Goal: Task Accomplishment & Management: Use online tool/utility

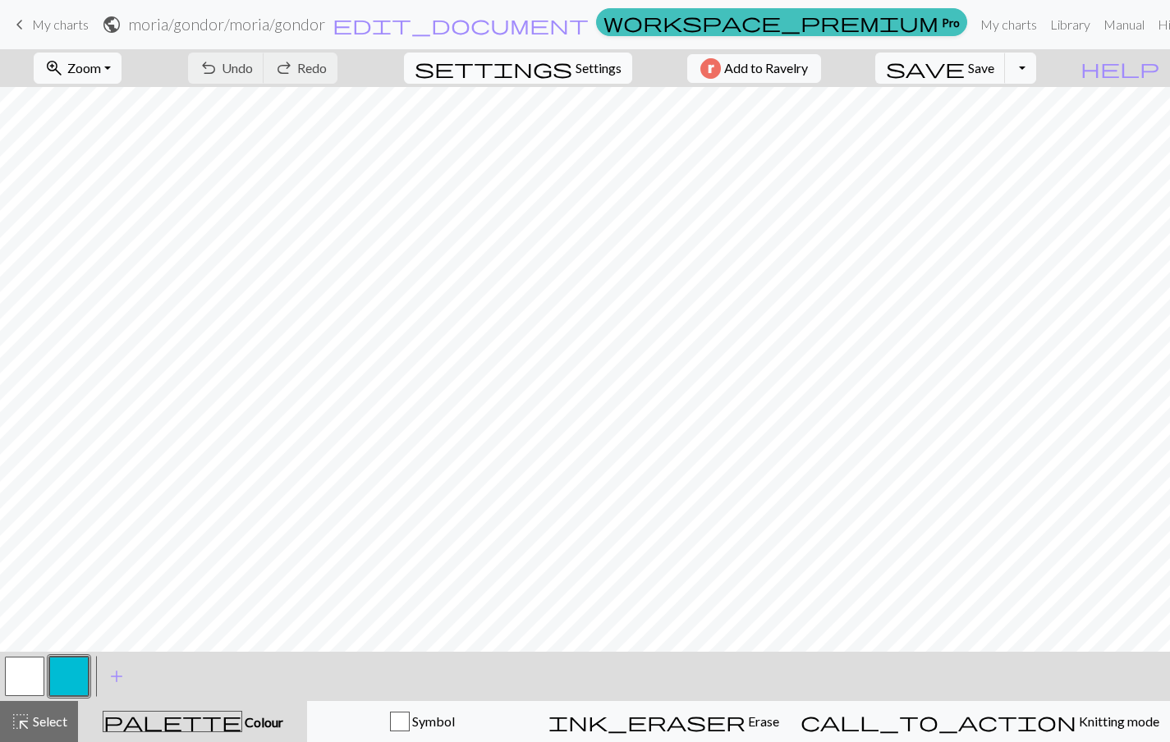
click at [576, 70] on span "Settings" at bounding box center [599, 68] width 46 height 20
select select "aran"
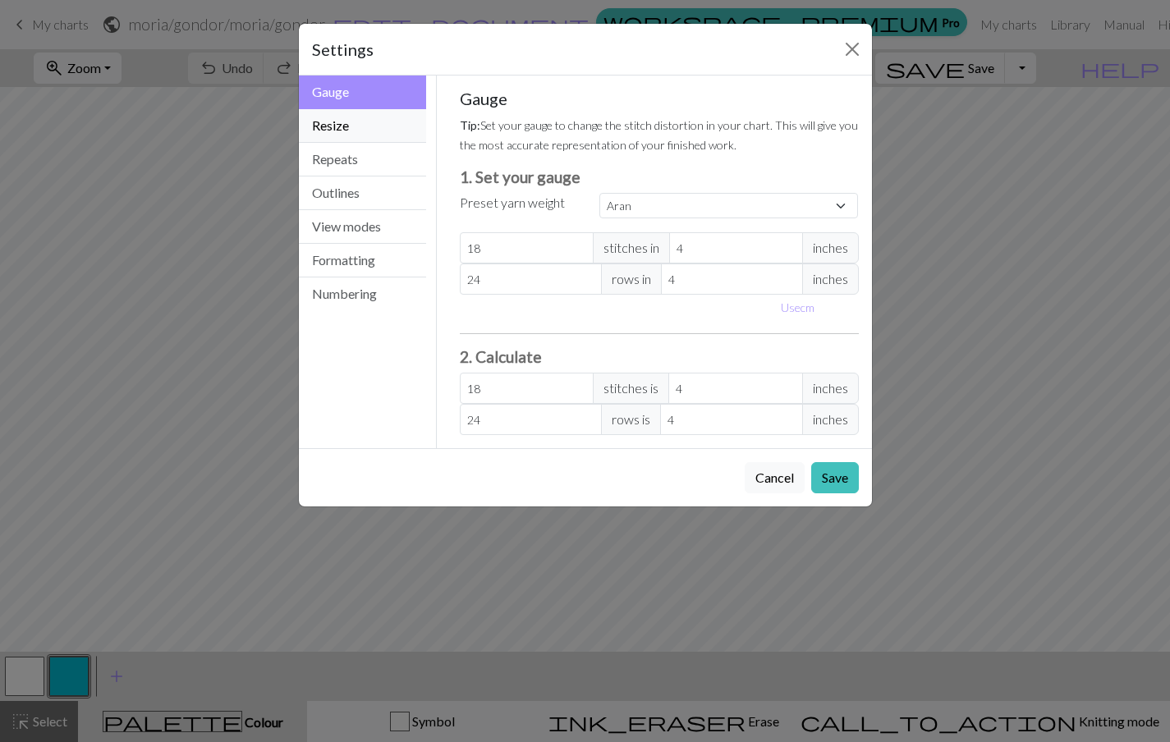
click at [379, 126] on button "Resize" at bounding box center [363, 126] width 128 height 34
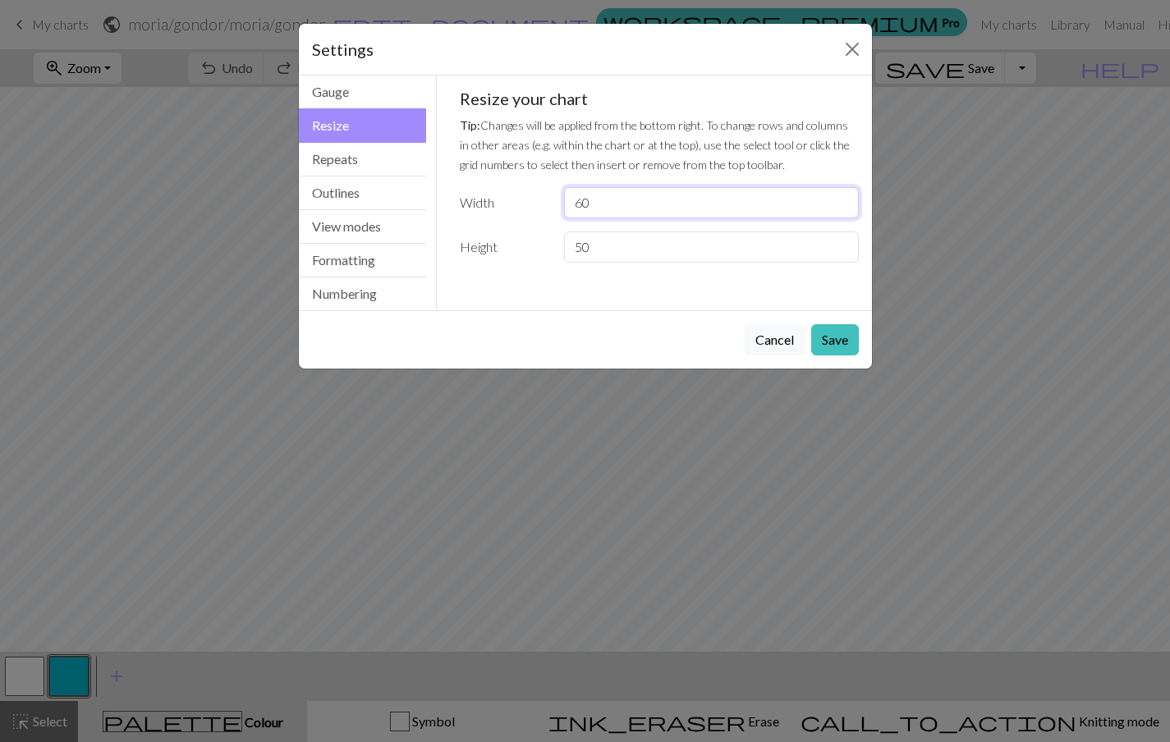
click at [604, 196] on input "60" at bounding box center [711, 202] width 294 height 31
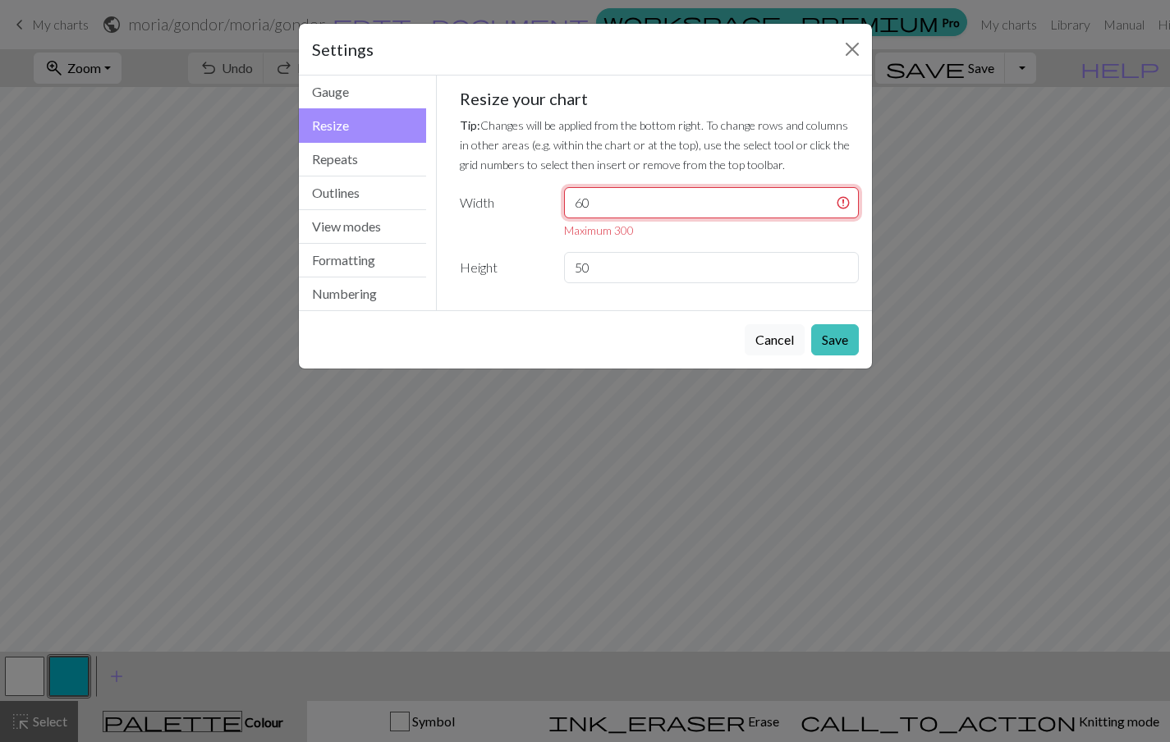
type input "6"
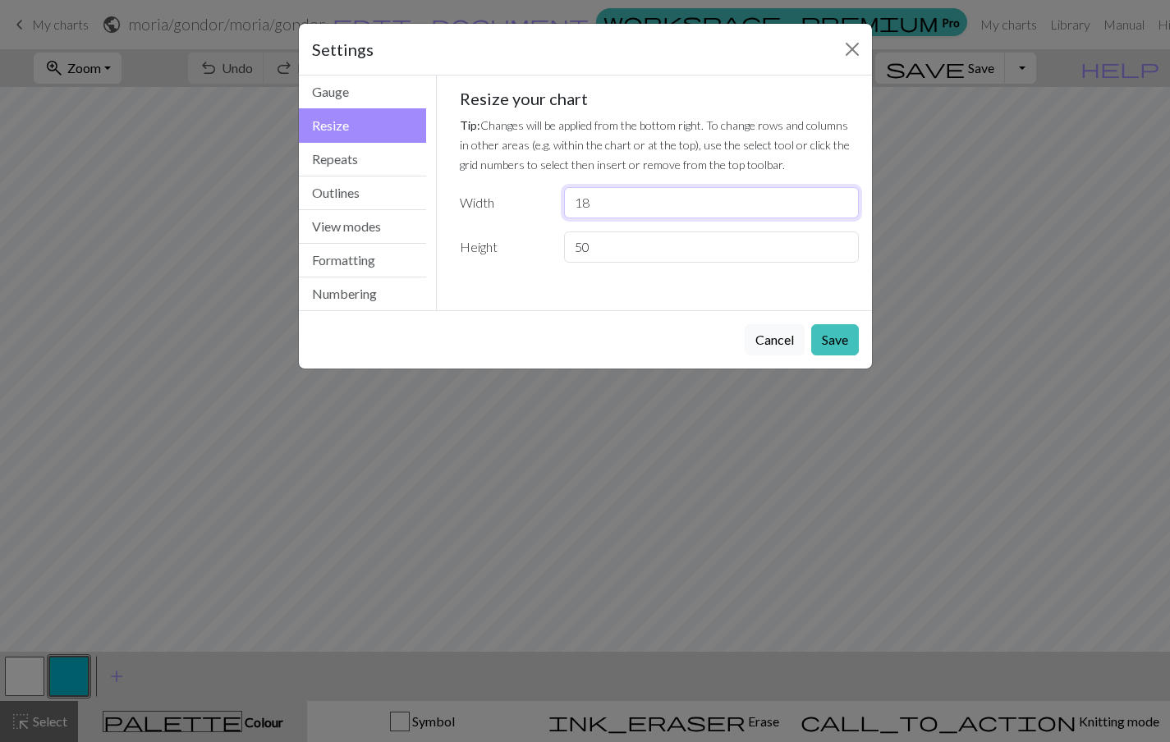
type input "18"
click at [603, 240] on input "50" at bounding box center [711, 247] width 294 height 31
type input "22"
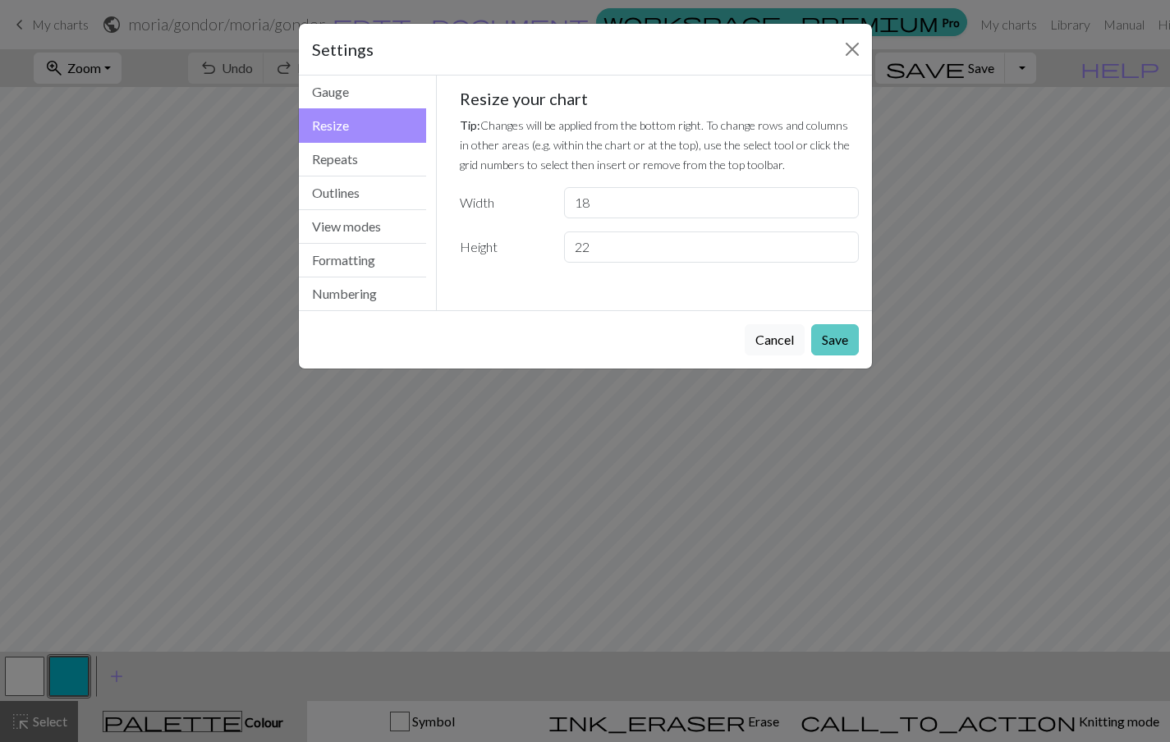
click at [843, 340] on button "Save" at bounding box center [835, 339] width 48 height 31
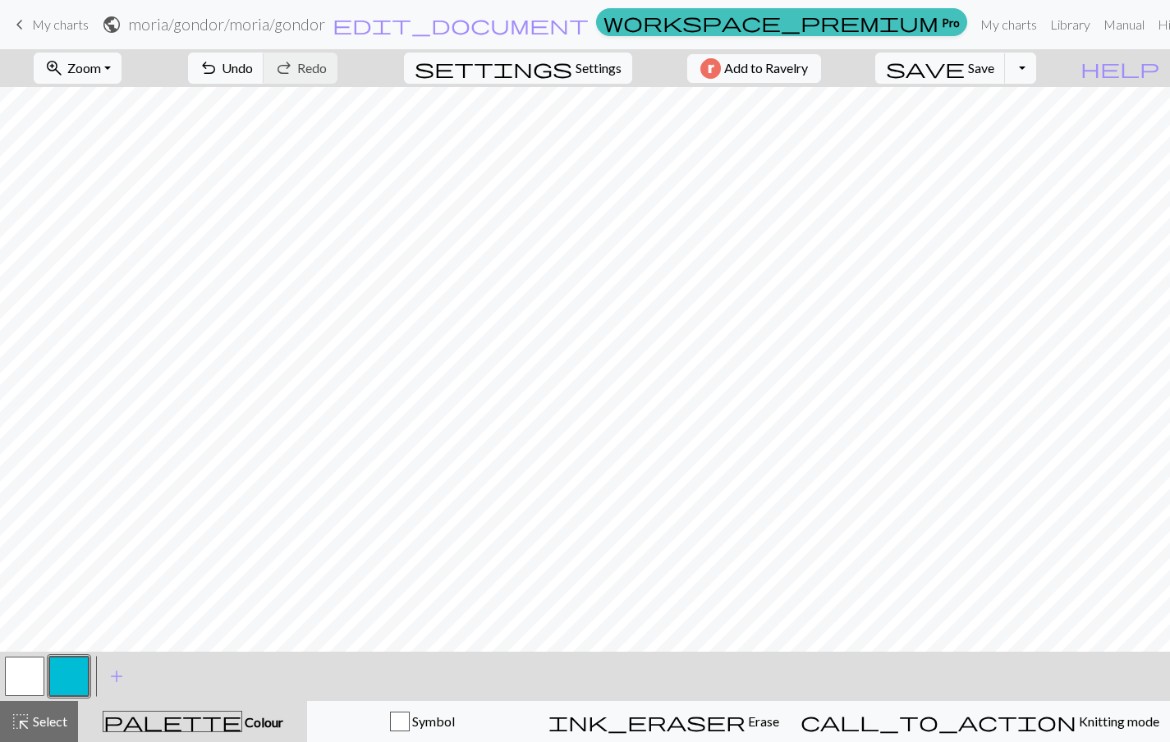
click at [16, 25] on span "keyboard_arrow_left" at bounding box center [20, 24] width 20 height 23
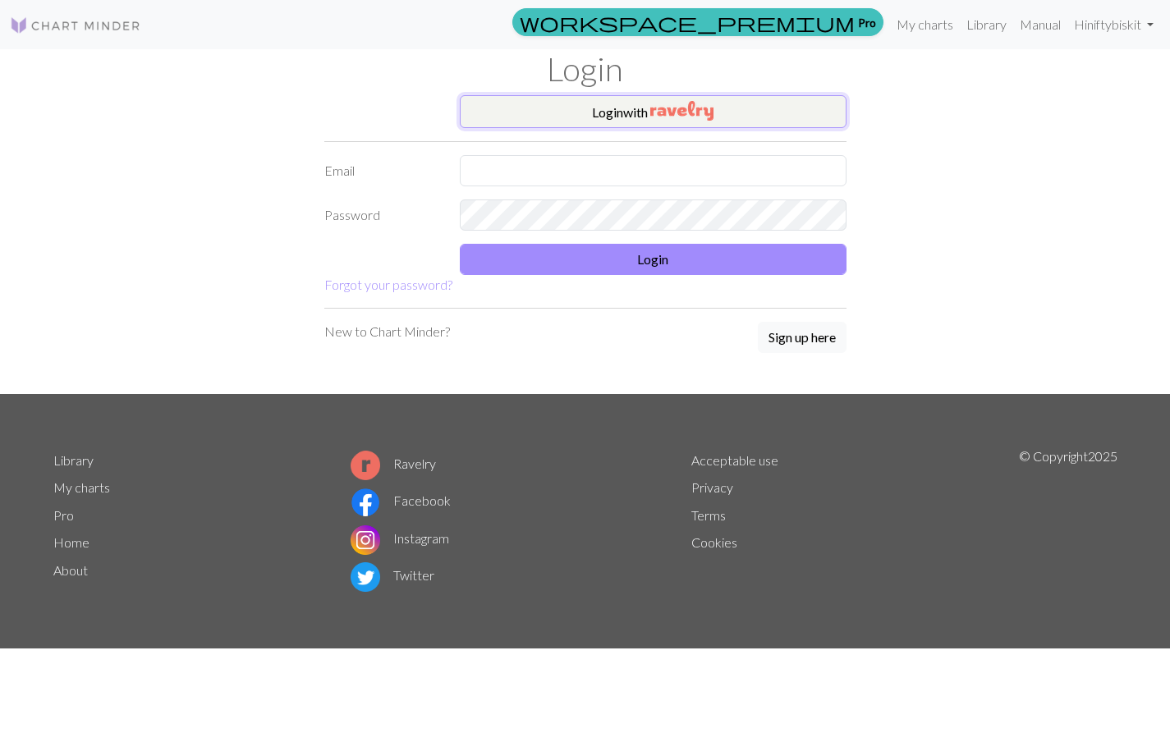
click at [681, 118] on img "button" at bounding box center [681, 111] width 63 height 20
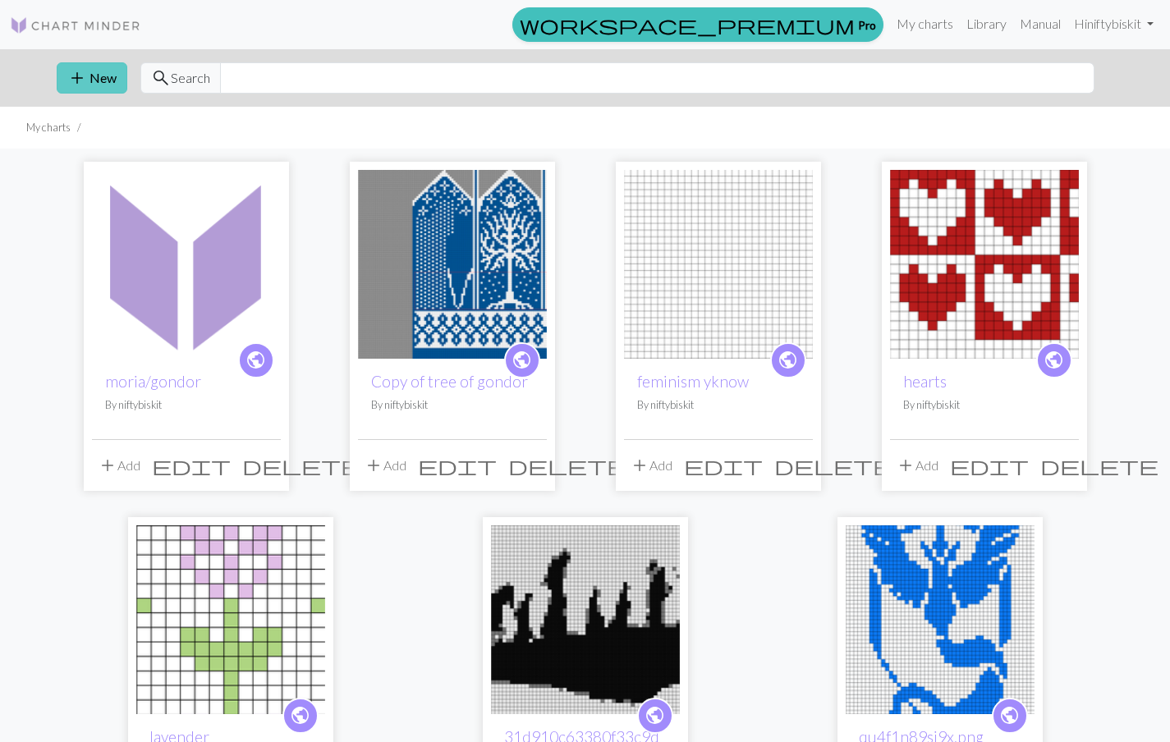
click at [106, 73] on button "add New" at bounding box center [92, 77] width 71 height 31
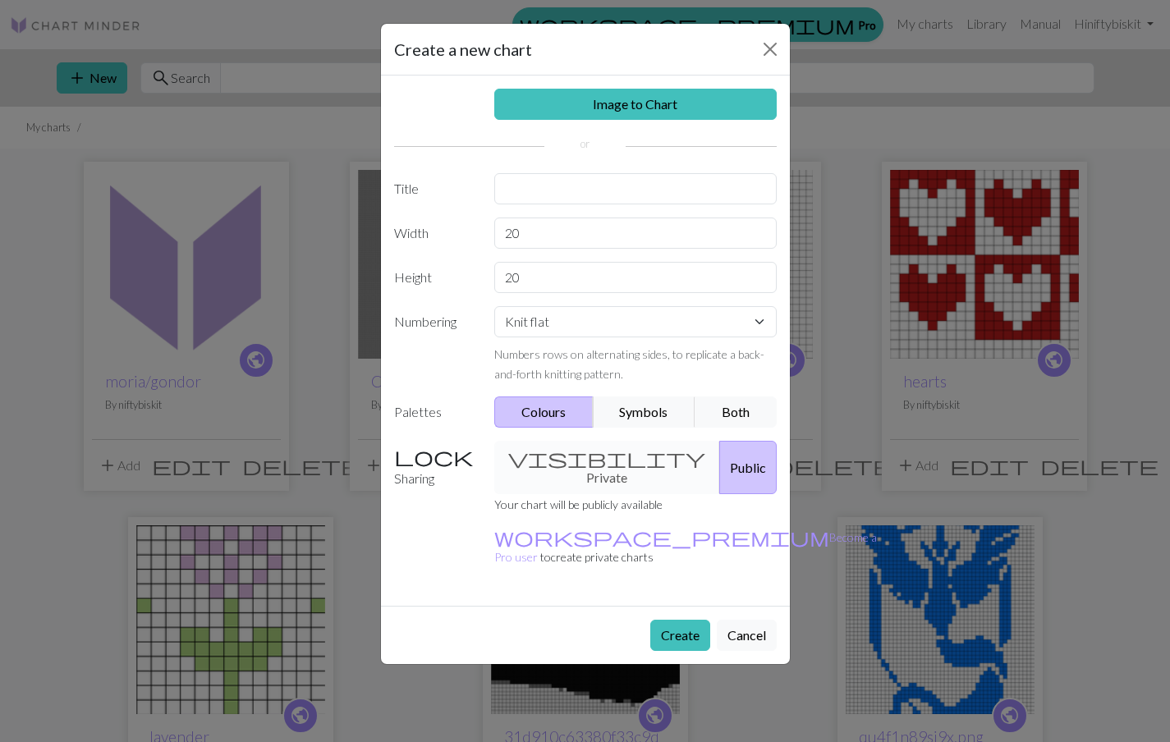
click at [620, 88] on div "Image to Chart Title Width 20 Height 20 Numbering Knit flat Knit in the round L…" at bounding box center [585, 341] width 409 height 530
click at [611, 95] on link "Image to Chart" at bounding box center [635, 104] width 282 height 31
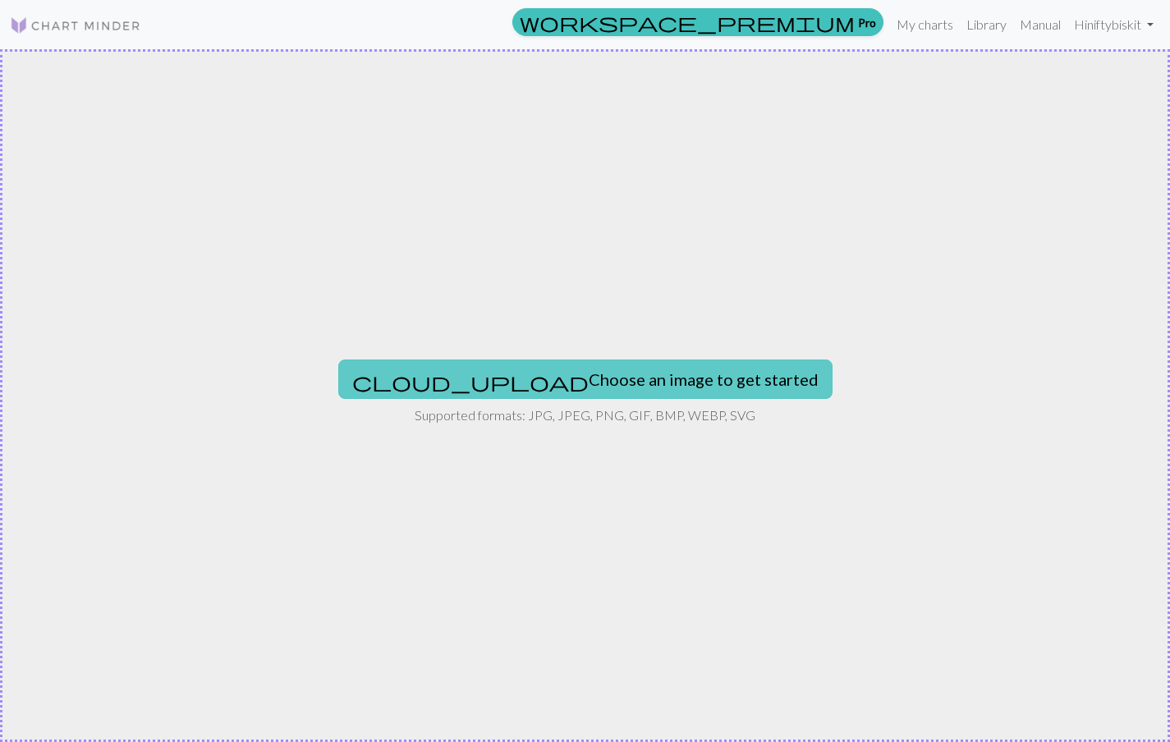
click at [569, 383] on button "cloud_upload Choose an image to get started" at bounding box center [585, 379] width 494 height 39
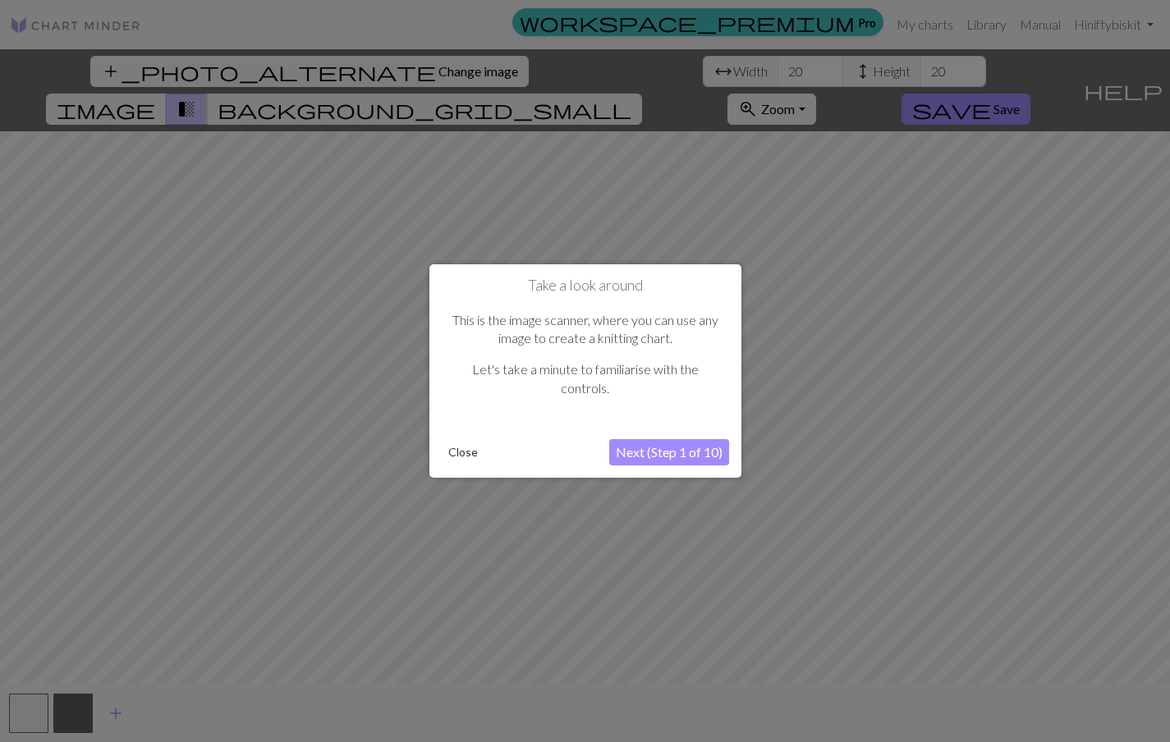
click at [479, 447] on button "Close" at bounding box center [463, 452] width 43 height 25
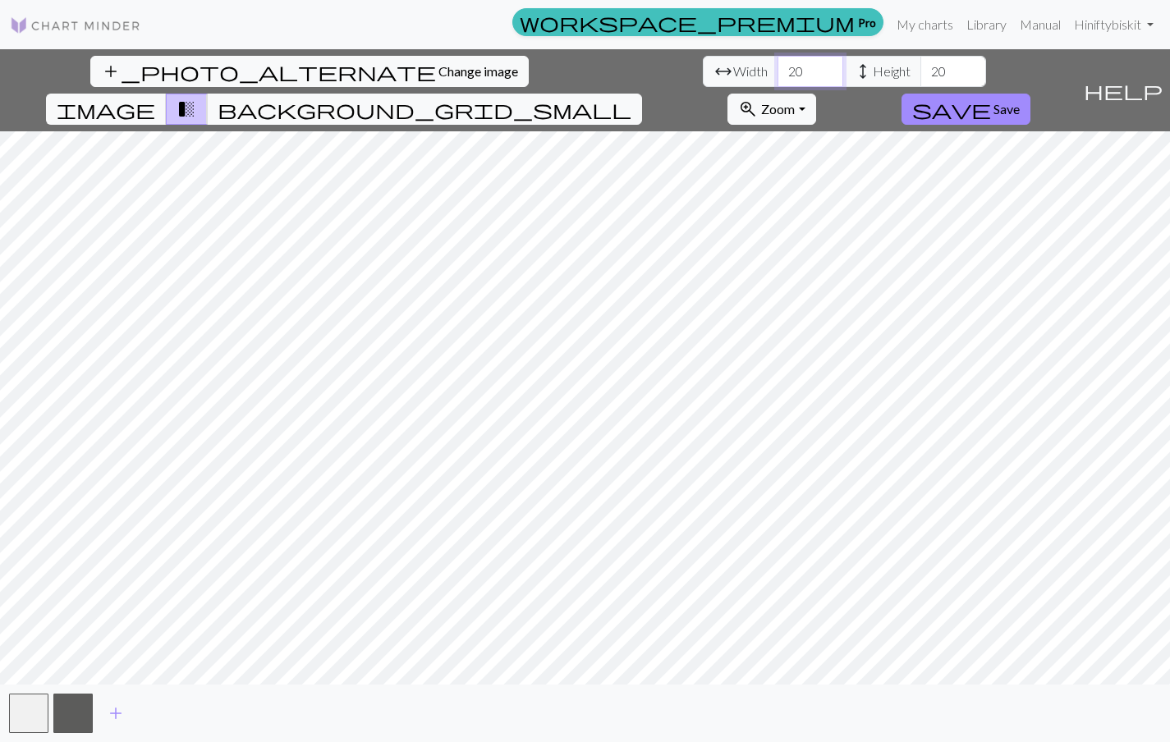
click at [777, 72] on input "20" at bounding box center [810, 71] width 66 height 31
type input "2"
type input "18"
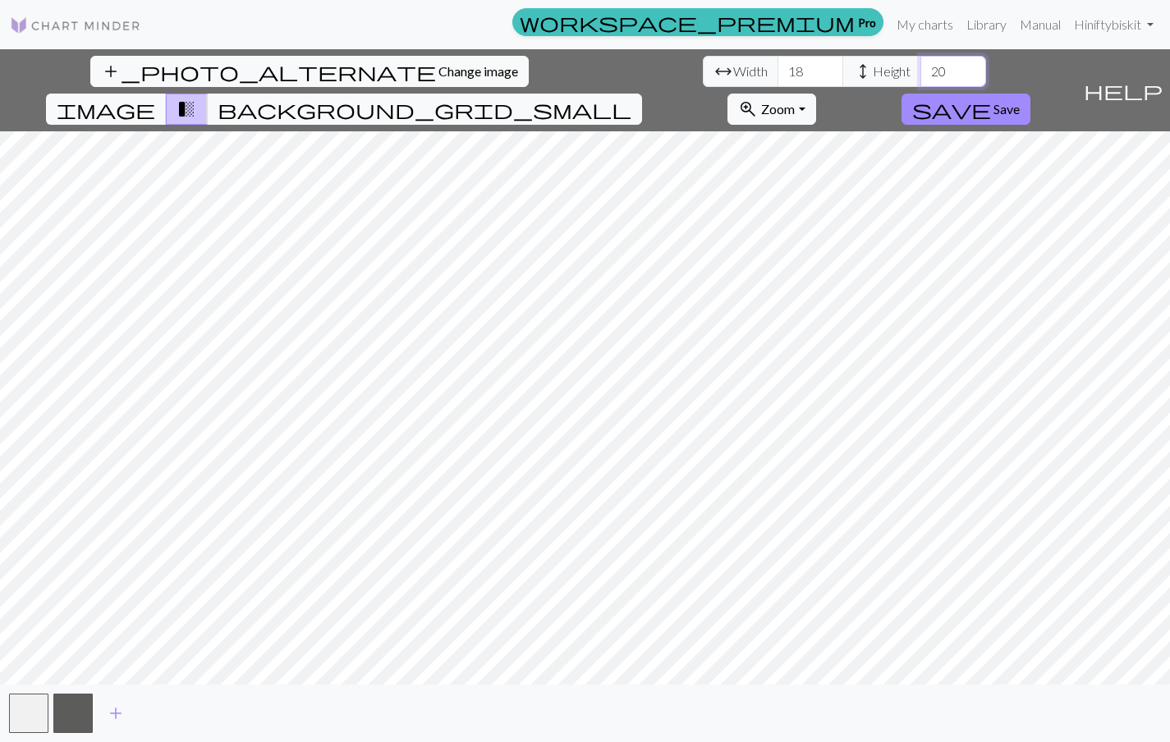
click at [920, 80] on input "20" at bounding box center [953, 71] width 66 height 31
click at [920, 66] on input "220" at bounding box center [953, 71] width 66 height 31
type input "22"
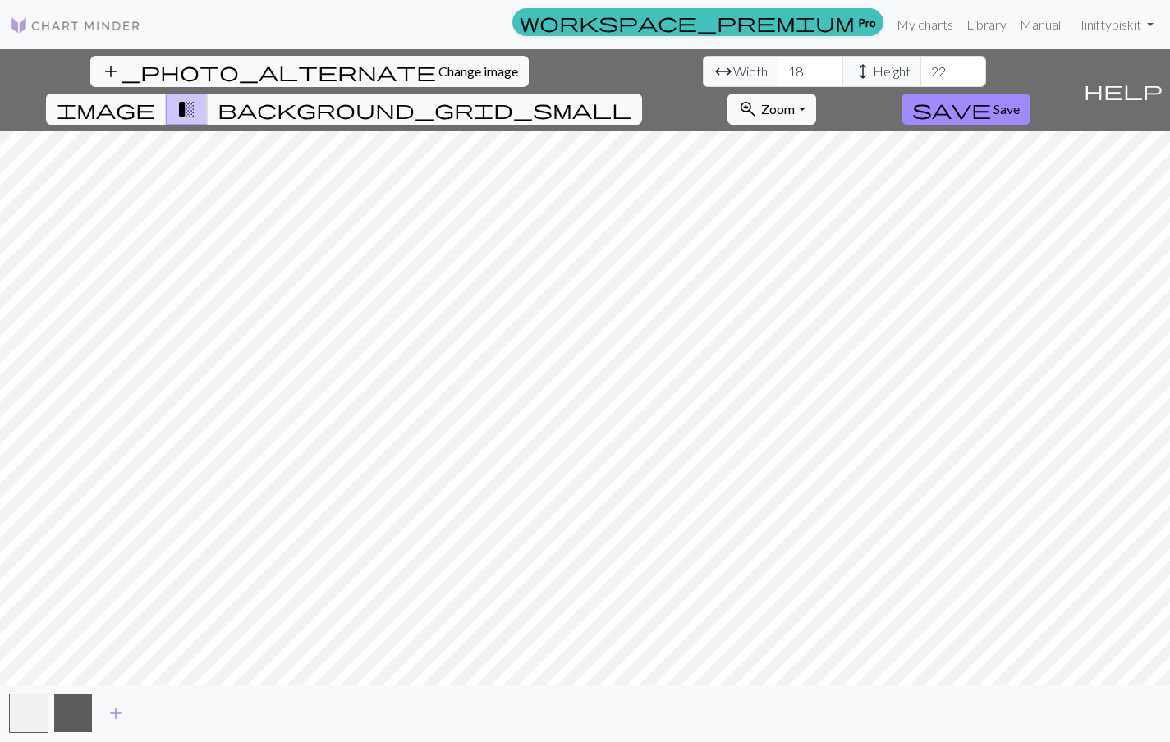
click at [71, 722] on button "button" at bounding box center [72, 713] width 39 height 39
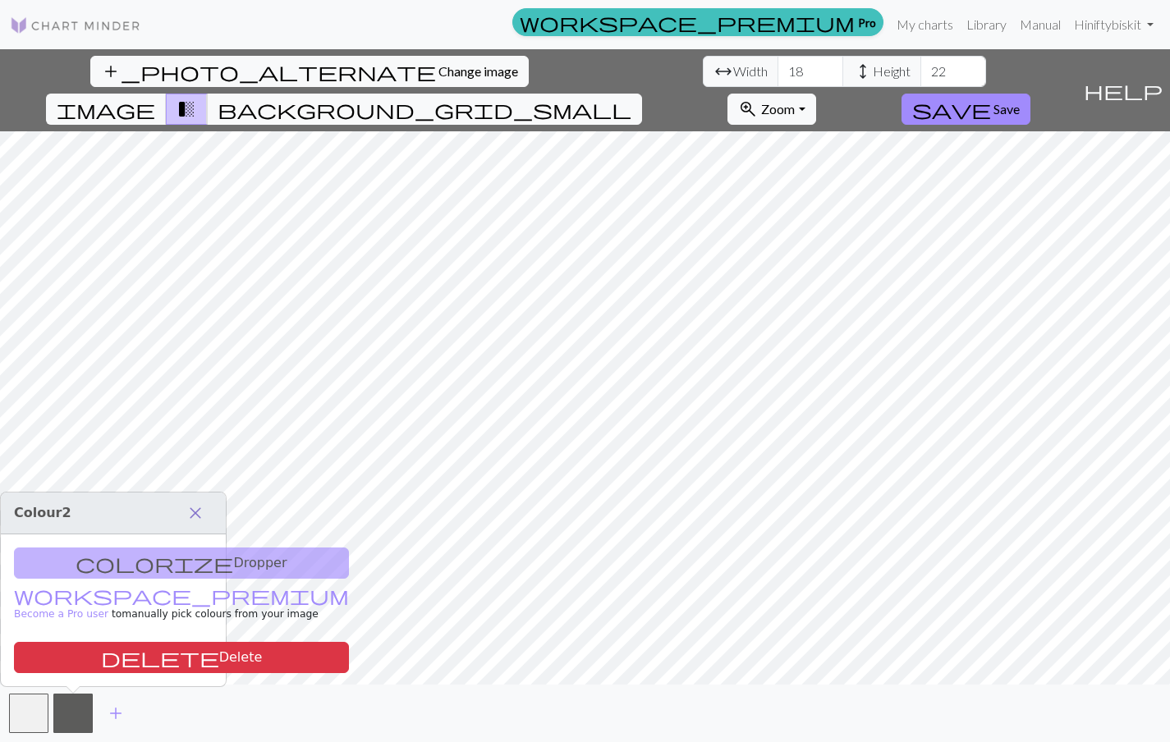
click at [199, 508] on span "close" at bounding box center [196, 513] width 20 height 23
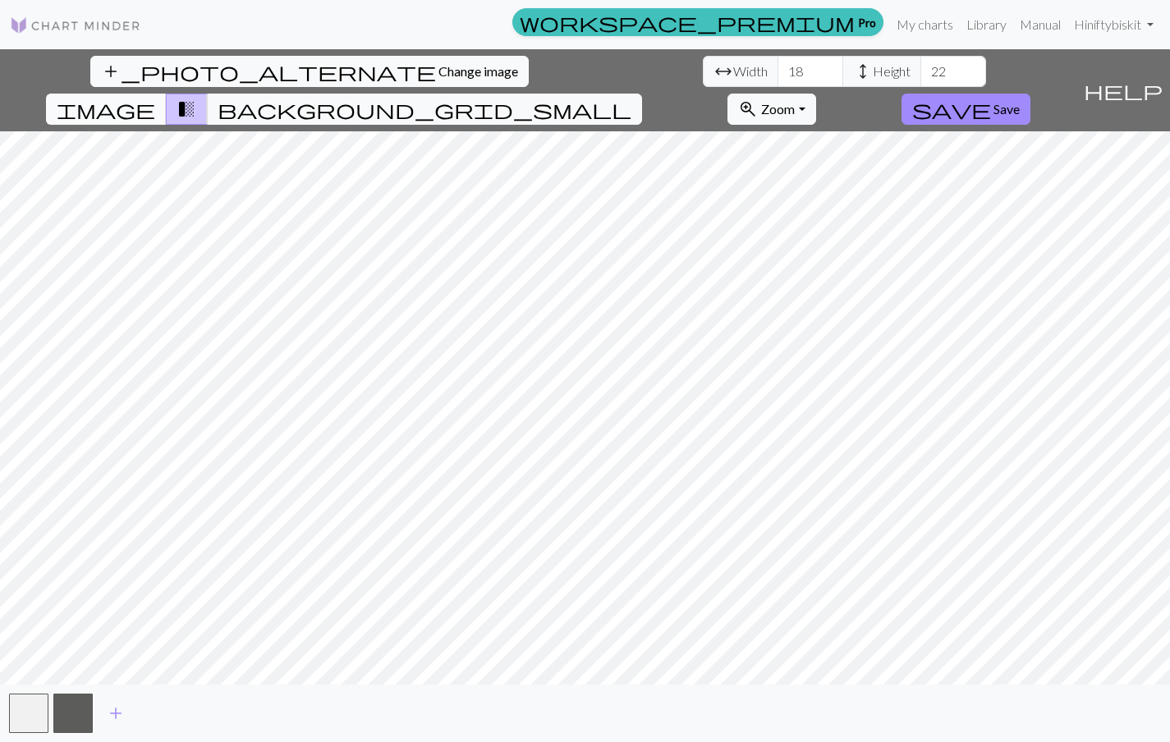
click at [155, 98] on span "image" at bounding box center [106, 109] width 99 height 23
click at [196, 98] on span "transition_fade" at bounding box center [187, 109] width 20 height 23
click at [631, 98] on span "background_grid_small" at bounding box center [425, 109] width 414 height 23
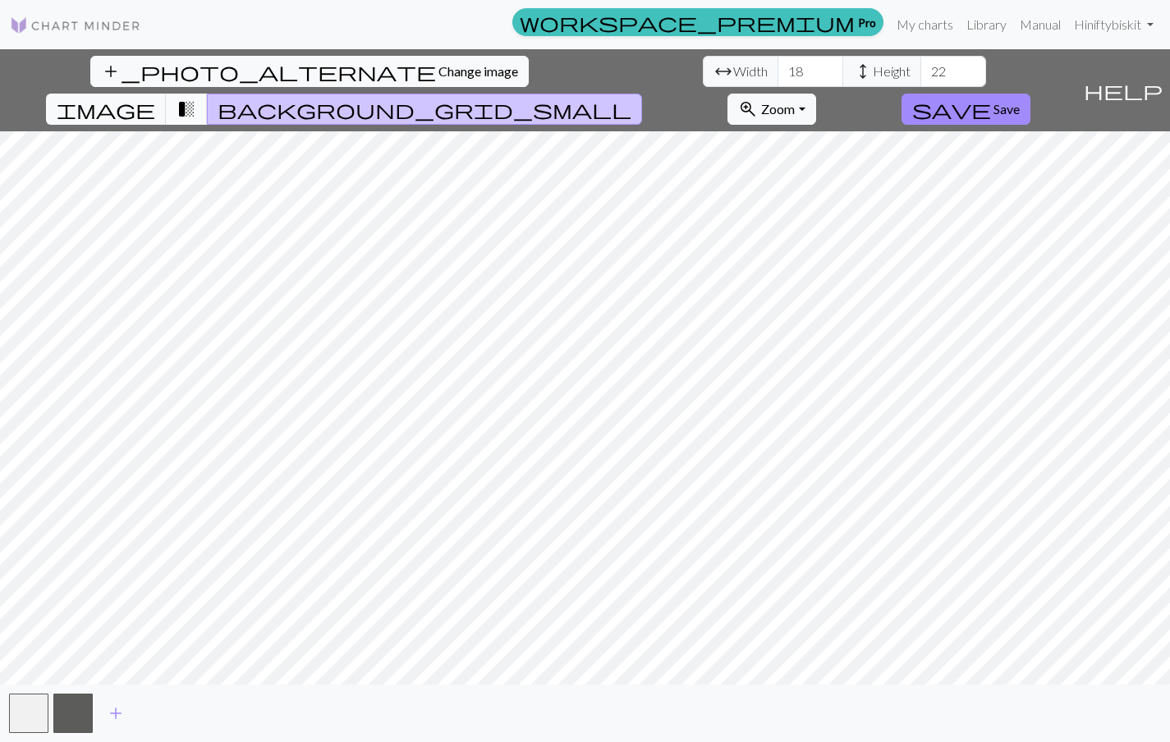
click at [196, 98] on span "transition_fade" at bounding box center [187, 109] width 20 height 23
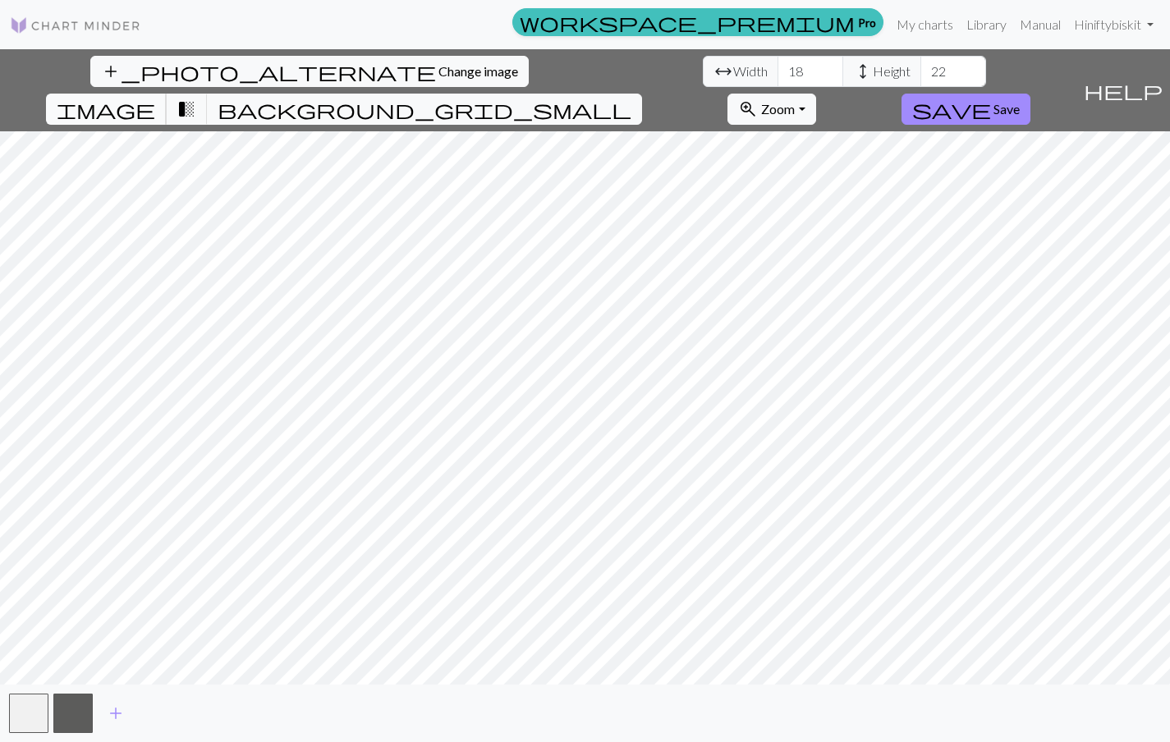
click at [167, 94] on button "image" at bounding box center [106, 109] width 121 height 31
click at [196, 98] on span "transition_fade" at bounding box center [187, 109] width 20 height 23
click at [1030, 94] on button "save Save" at bounding box center [965, 109] width 129 height 31
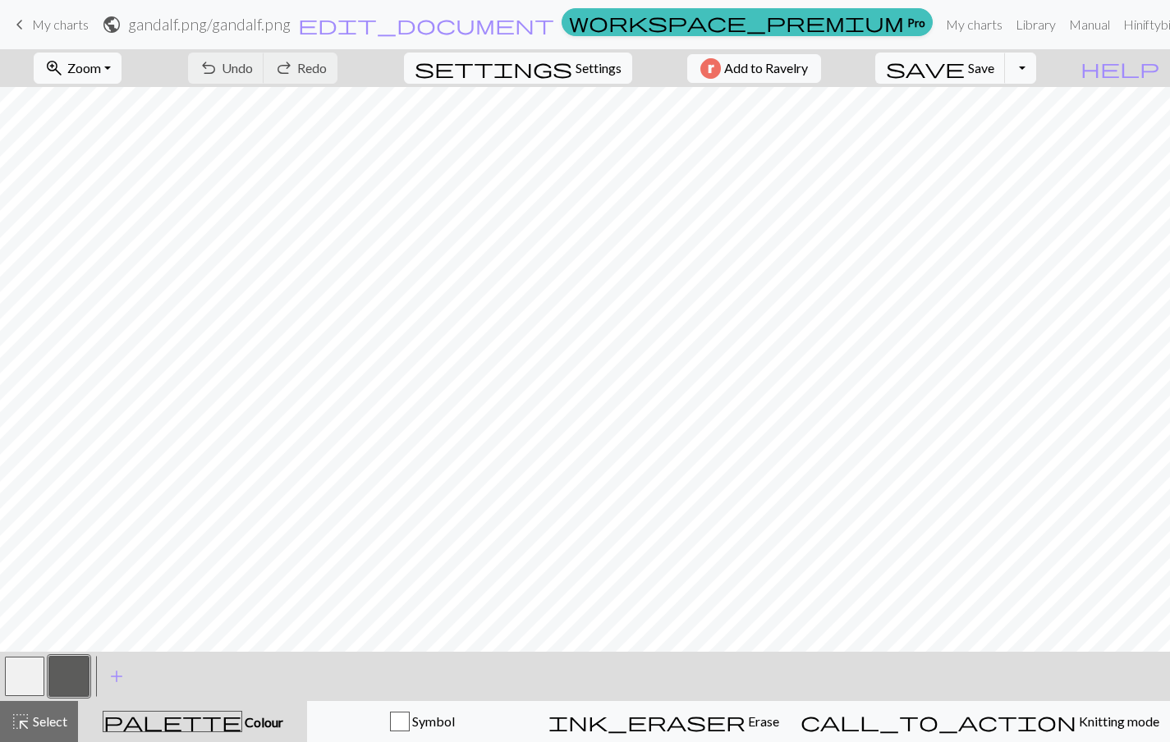
click at [304, 69] on div "undo Undo Undo redo Redo Redo" at bounding box center [263, 68] width 174 height 38
click at [939, 26] on link "My charts" at bounding box center [974, 24] width 70 height 33
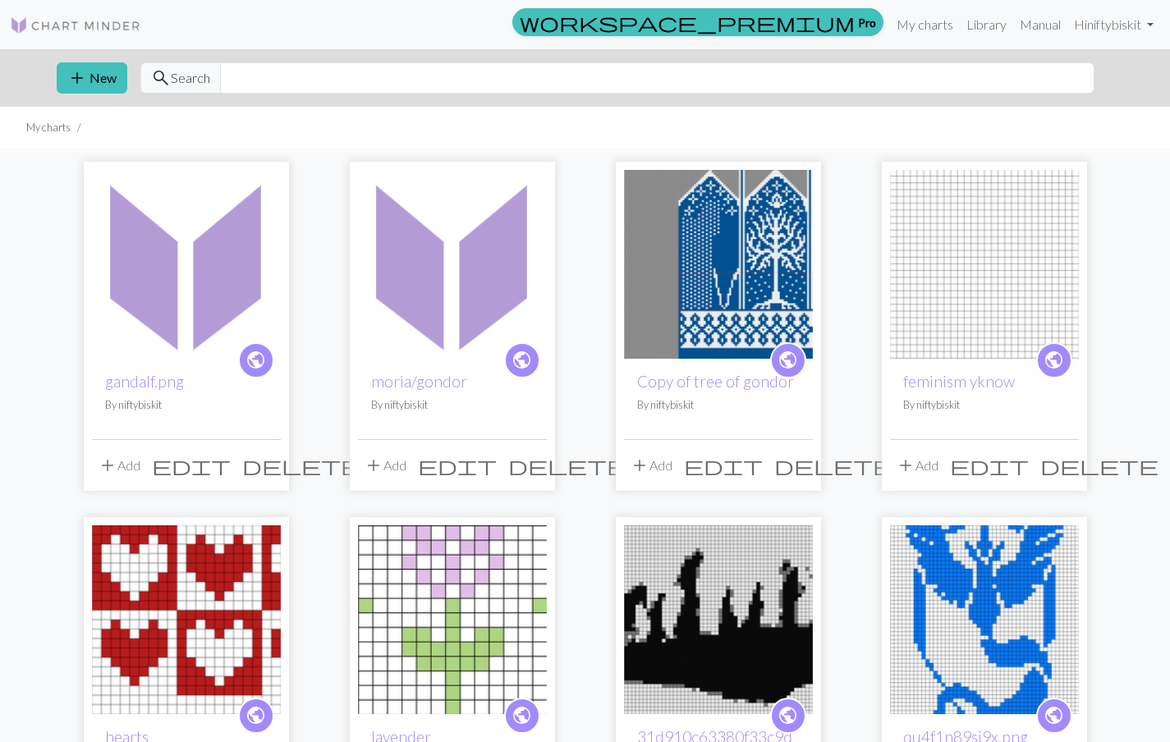
click at [217, 326] on img at bounding box center [186, 264] width 189 height 189
click at [263, 471] on span "delete" at bounding box center [301, 465] width 118 height 23
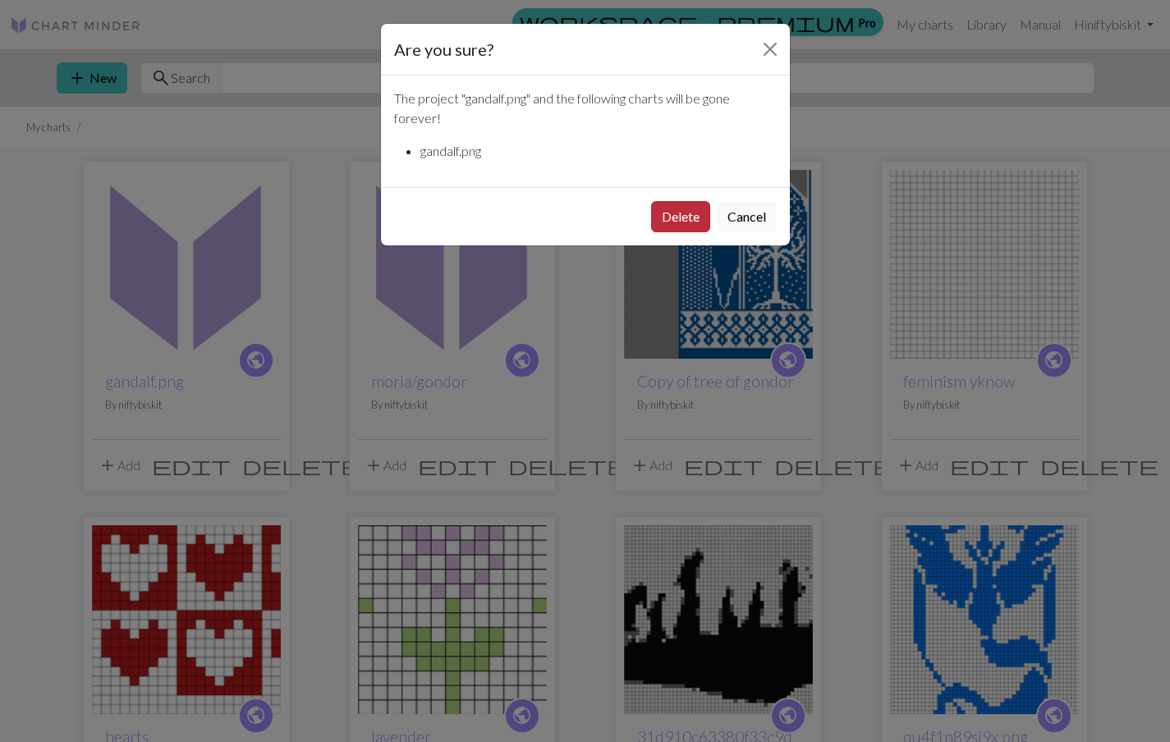
click at [679, 224] on button "Delete" at bounding box center [680, 216] width 59 height 31
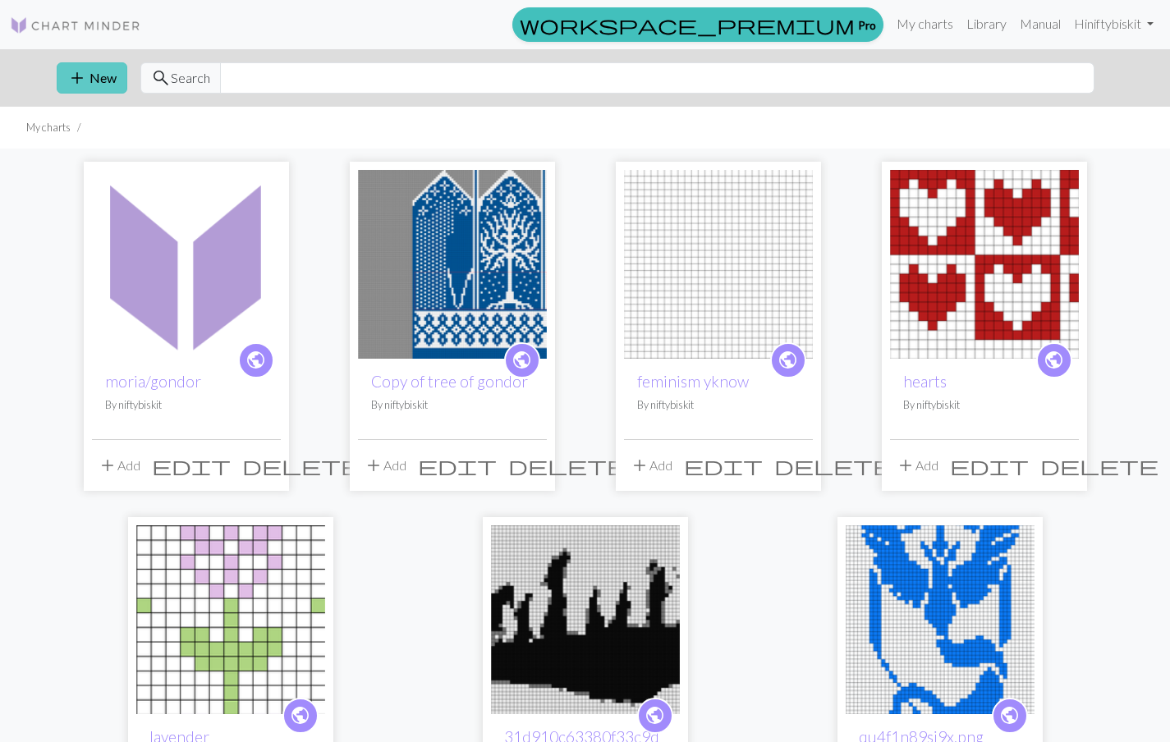
click at [103, 77] on button "add New" at bounding box center [92, 77] width 71 height 31
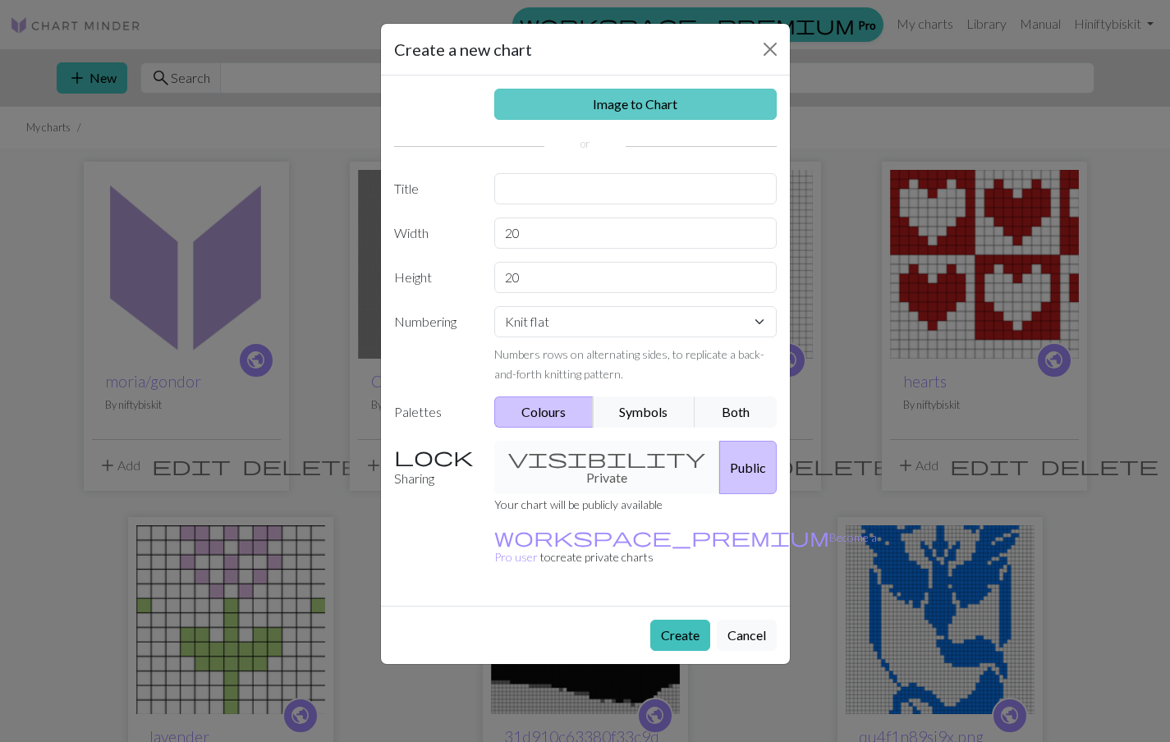
click at [682, 96] on link "Image to Chart" at bounding box center [635, 104] width 282 height 31
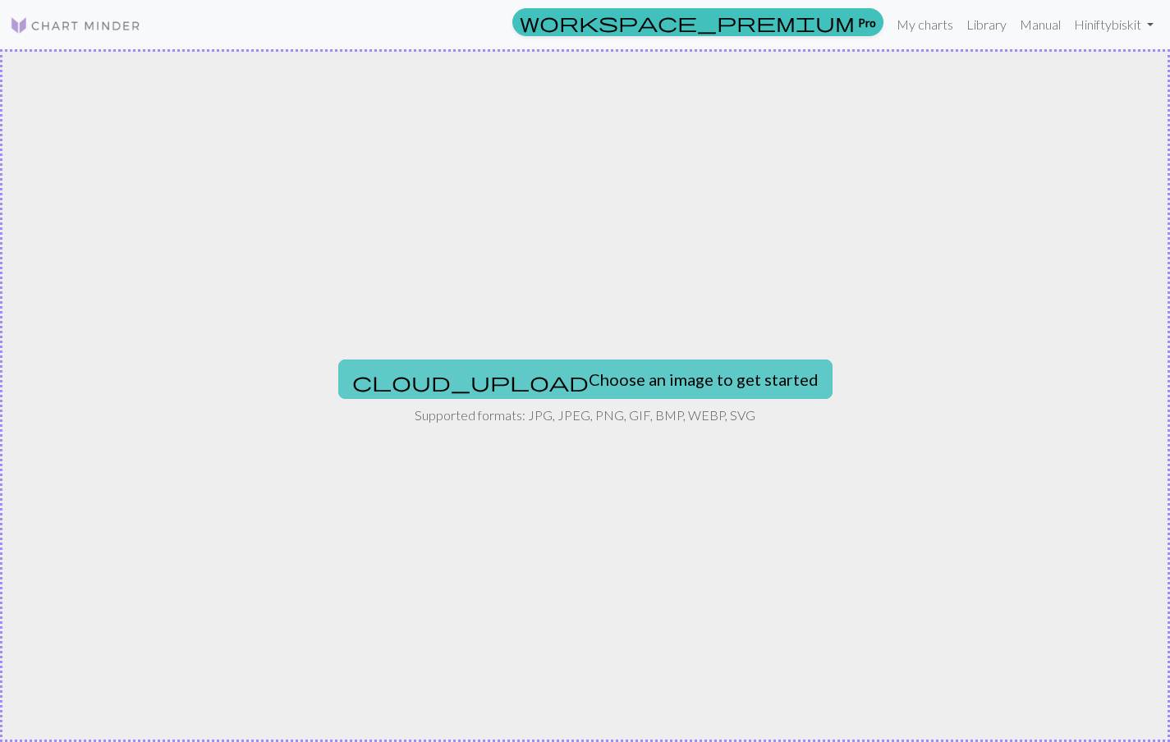
click at [499, 387] on button "cloud_upload Choose an image to get started" at bounding box center [585, 379] width 494 height 39
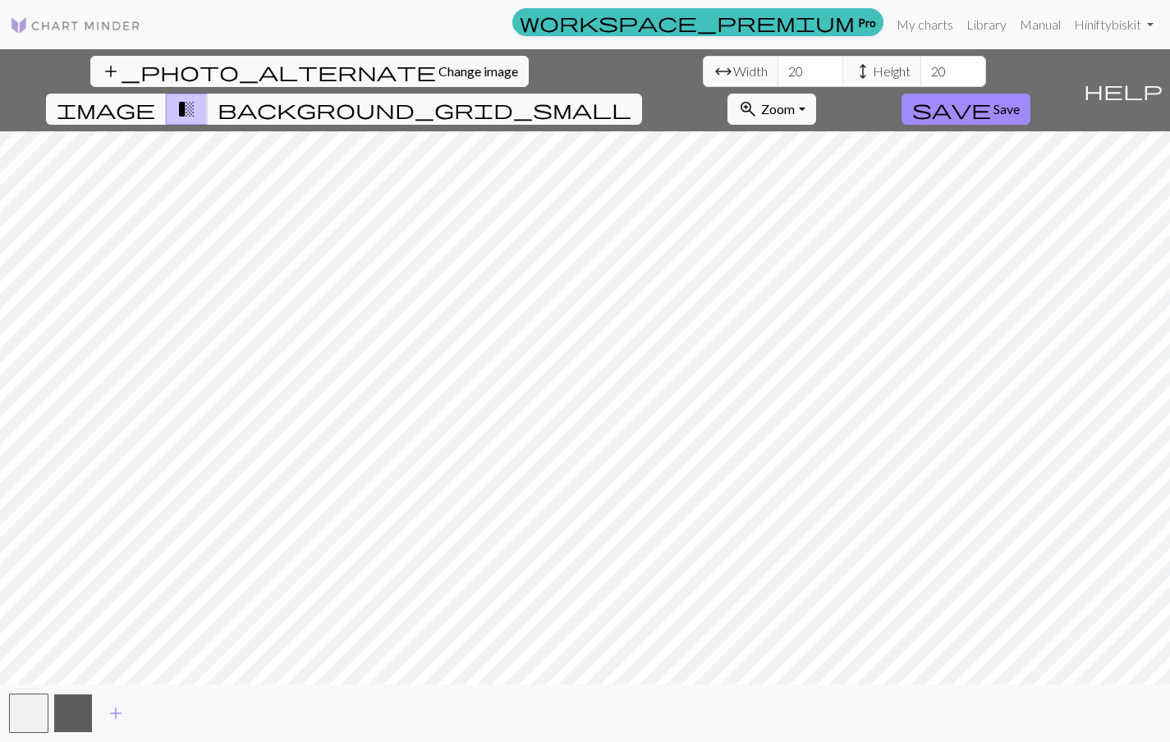
click at [67, 707] on button "button" at bounding box center [72, 713] width 39 height 39
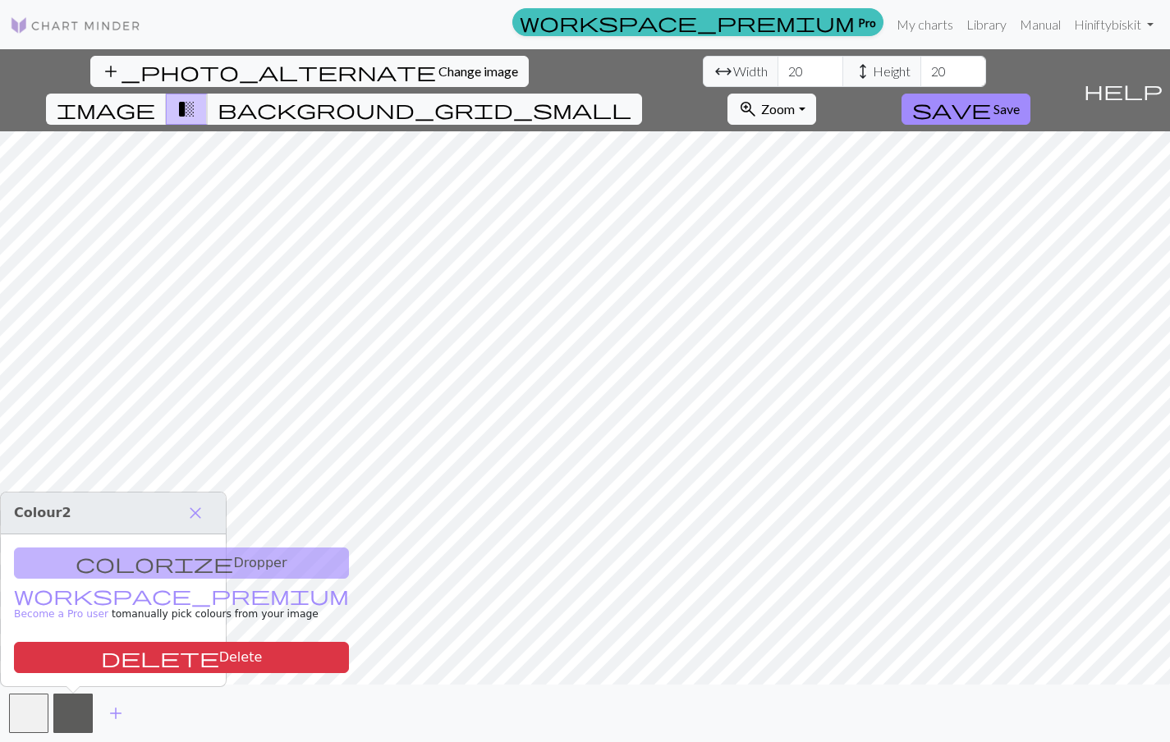
click at [113, 562] on div "colorize Dropper workspace_premium Become a Pro user to manually pick colours f…" at bounding box center [113, 610] width 225 height 152
click at [20, 722] on button "button" at bounding box center [28, 713] width 39 height 39
click at [116, 709] on span "add" at bounding box center [116, 713] width 20 height 23
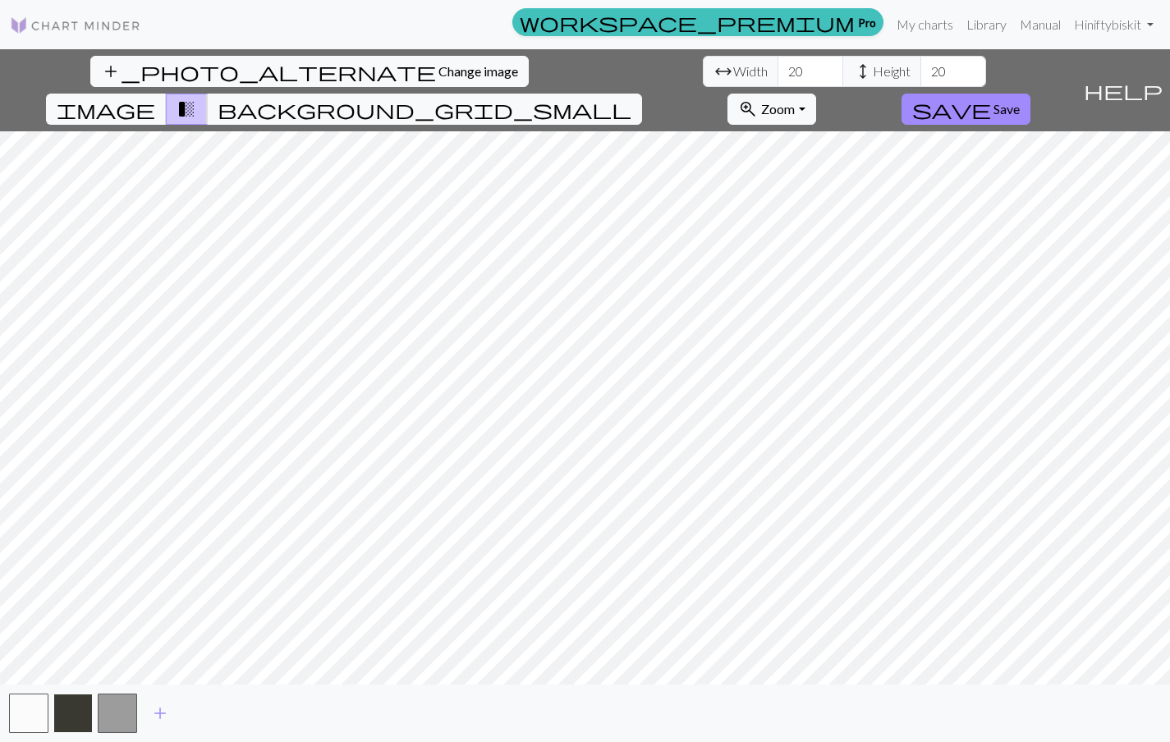
click at [70, 713] on button "button" at bounding box center [72, 713] width 39 height 39
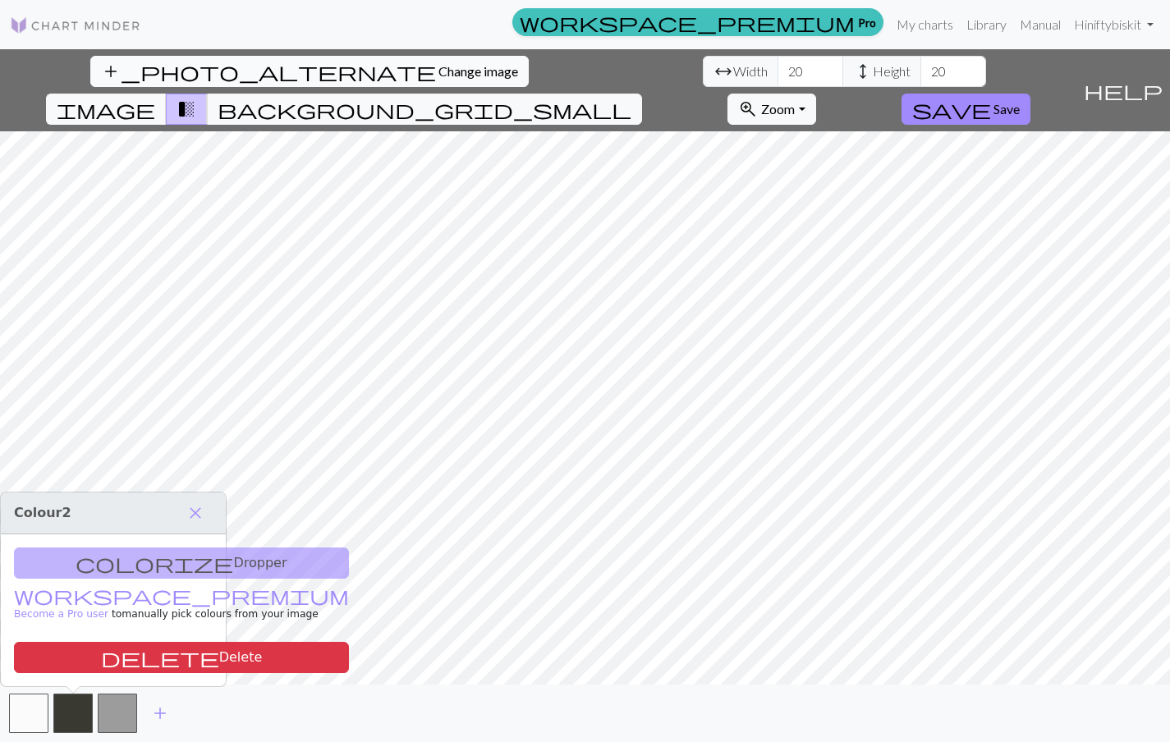
click at [438, 72] on span "Change image" at bounding box center [478, 71] width 80 height 16
click at [156, 560] on div "colorize Dropper workspace_premium Become a Pro user to manually pick colours f…" at bounding box center [113, 610] width 225 height 152
click at [193, 511] on span "close" at bounding box center [196, 513] width 20 height 23
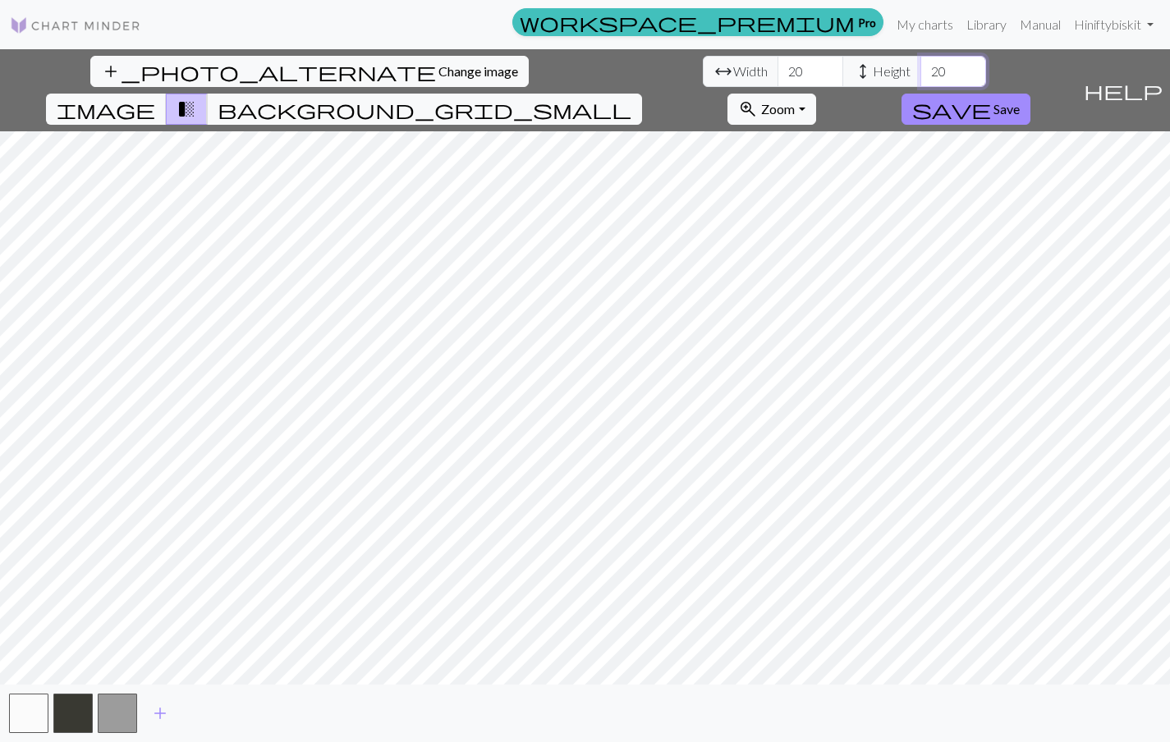
click at [920, 62] on input "20" at bounding box center [953, 71] width 66 height 31
click at [920, 67] on input "21" at bounding box center [953, 71] width 66 height 31
type input "22"
click at [920, 67] on input "22" at bounding box center [953, 71] width 66 height 31
click at [777, 69] on input "20" at bounding box center [810, 71] width 66 height 31
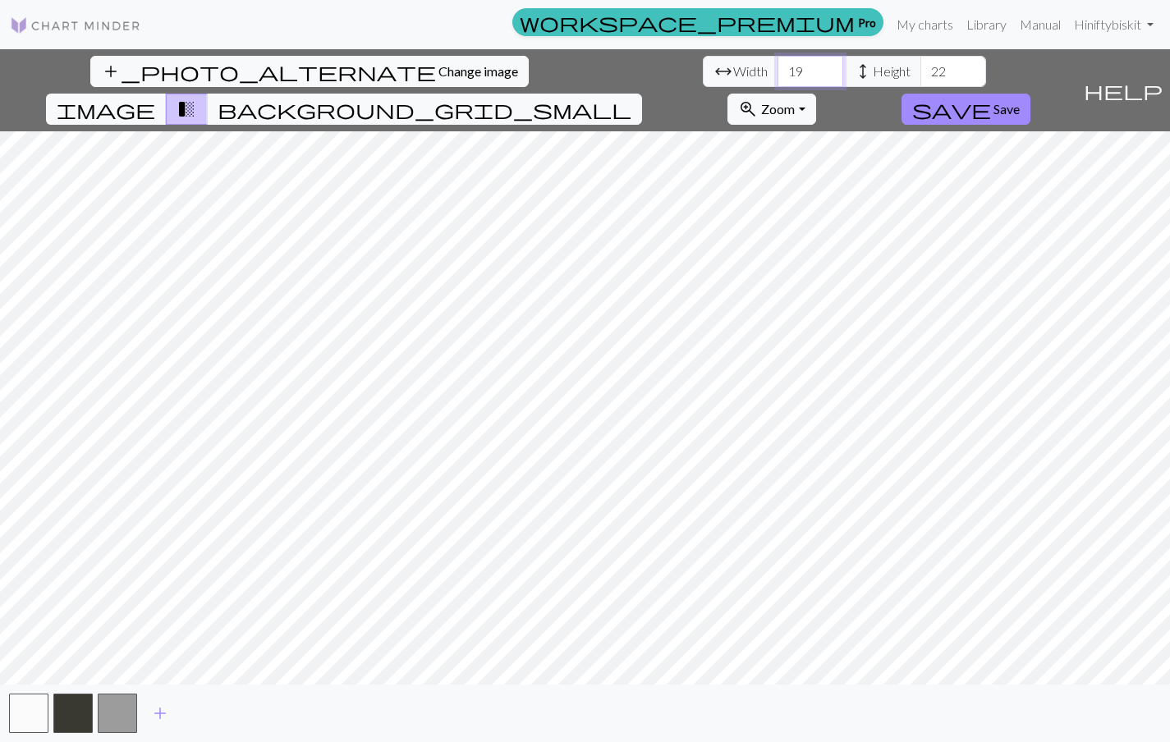
click at [777, 73] on input "19" at bounding box center [810, 71] width 66 height 31
type input "18"
click at [777, 73] on input "18" at bounding box center [810, 71] width 66 height 31
click at [155, 98] on span "image" at bounding box center [106, 109] width 99 height 23
click at [815, 94] on button "zoom_in Zoom Zoom" at bounding box center [771, 109] width 88 height 31
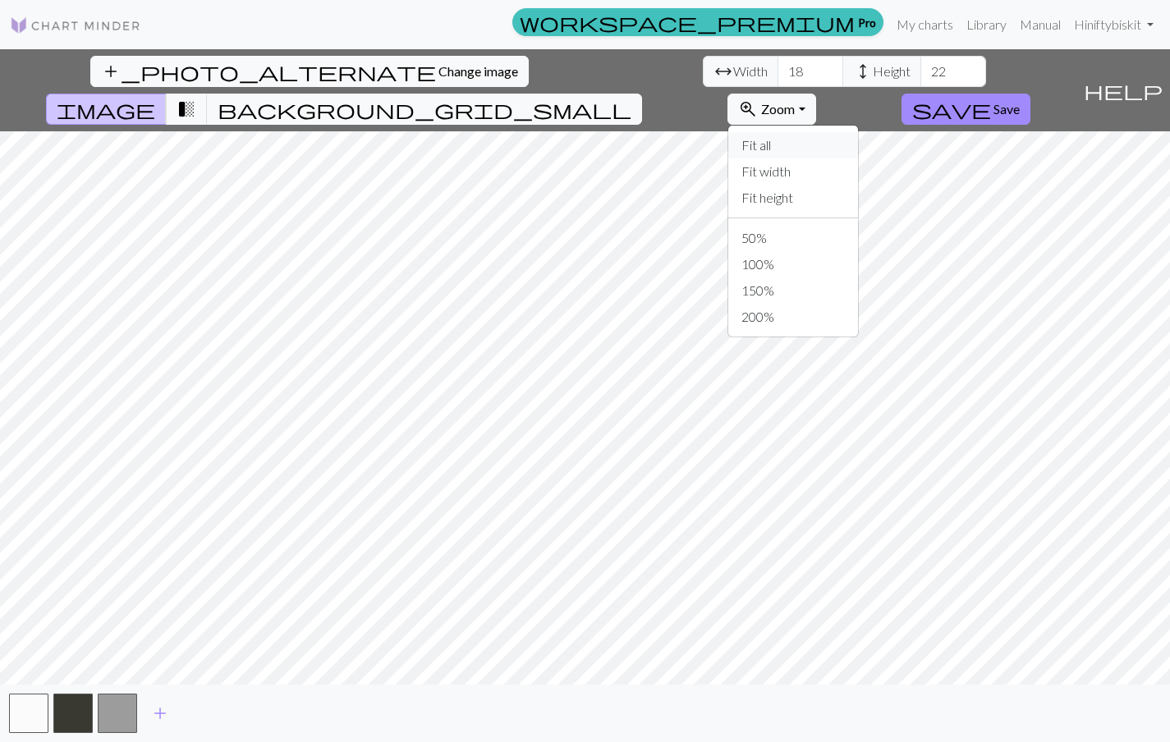
click at [858, 132] on button "Fit all" at bounding box center [793, 145] width 130 height 26
click at [795, 101] on span "Zoom" at bounding box center [778, 109] width 34 height 16
click at [858, 185] on button "Fit height" at bounding box center [793, 198] width 130 height 26
click at [815, 94] on button "zoom_in Zoom Zoom" at bounding box center [771, 109] width 88 height 31
click at [1025, 94] on button "save Save" at bounding box center [965, 109] width 129 height 31
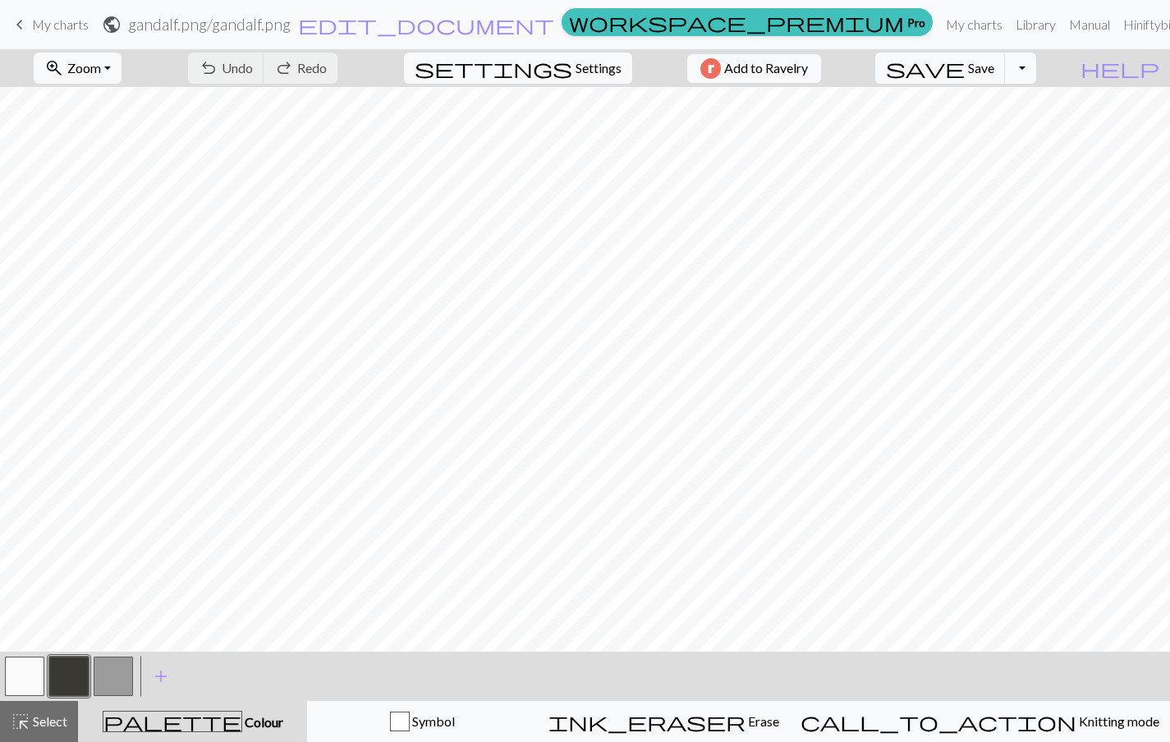
click at [1036, 71] on button "Toggle Dropdown" at bounding box center [1020, 68] width 31 height 31
click at [21, 25] on span "keyboard_arrow_left" at bounding box center [20, 24] width 20 height 23
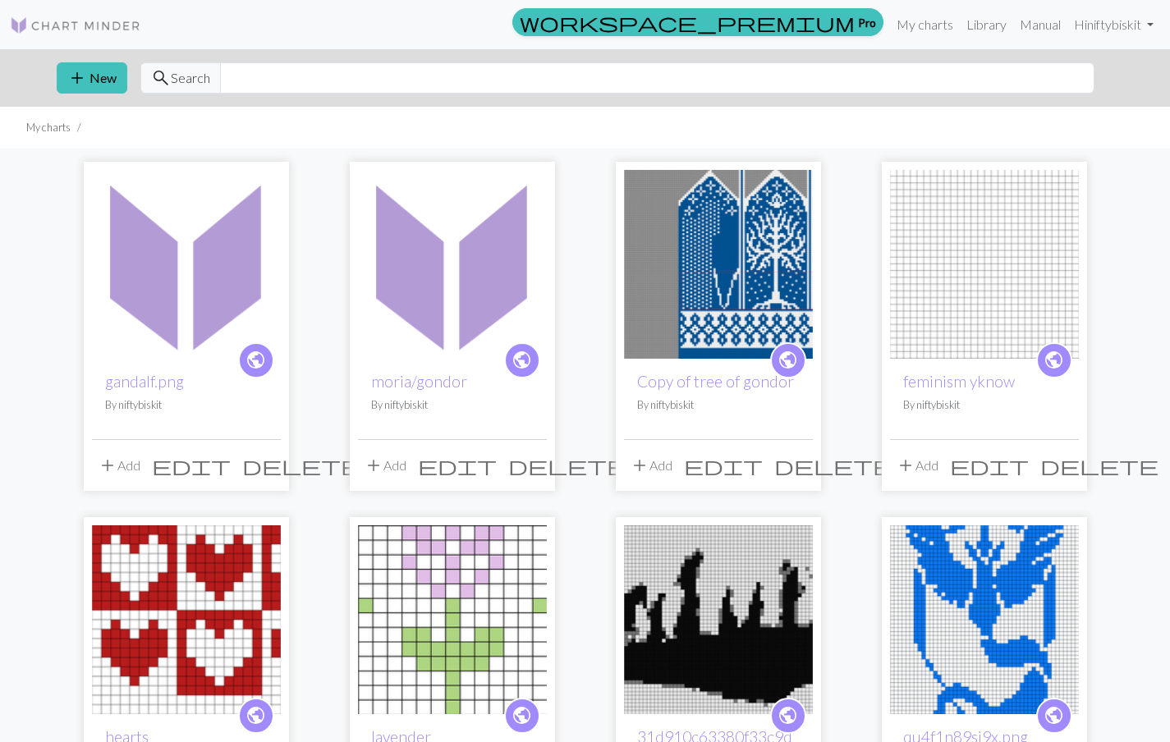
click at [273, 469] on span "delete" at bounding box center [301, 465] width 118 height 23
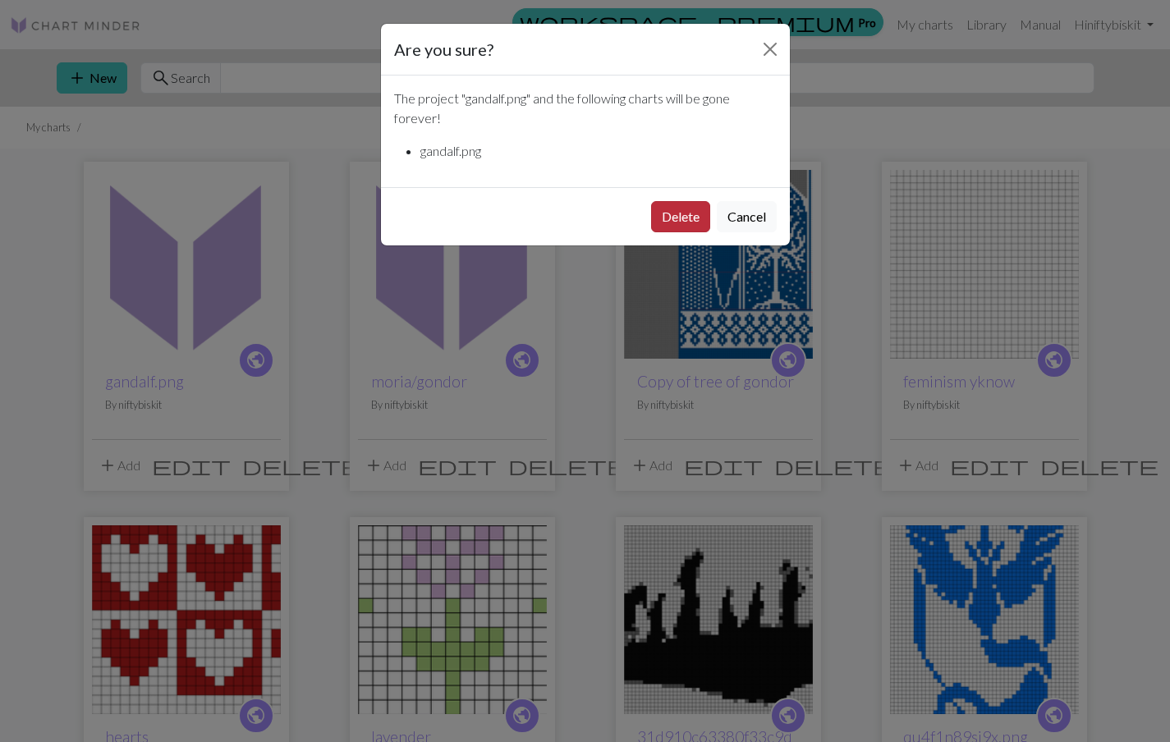
click at [704, 204] on button "Delete" at bounding box center [680, 216] width 59 height 31
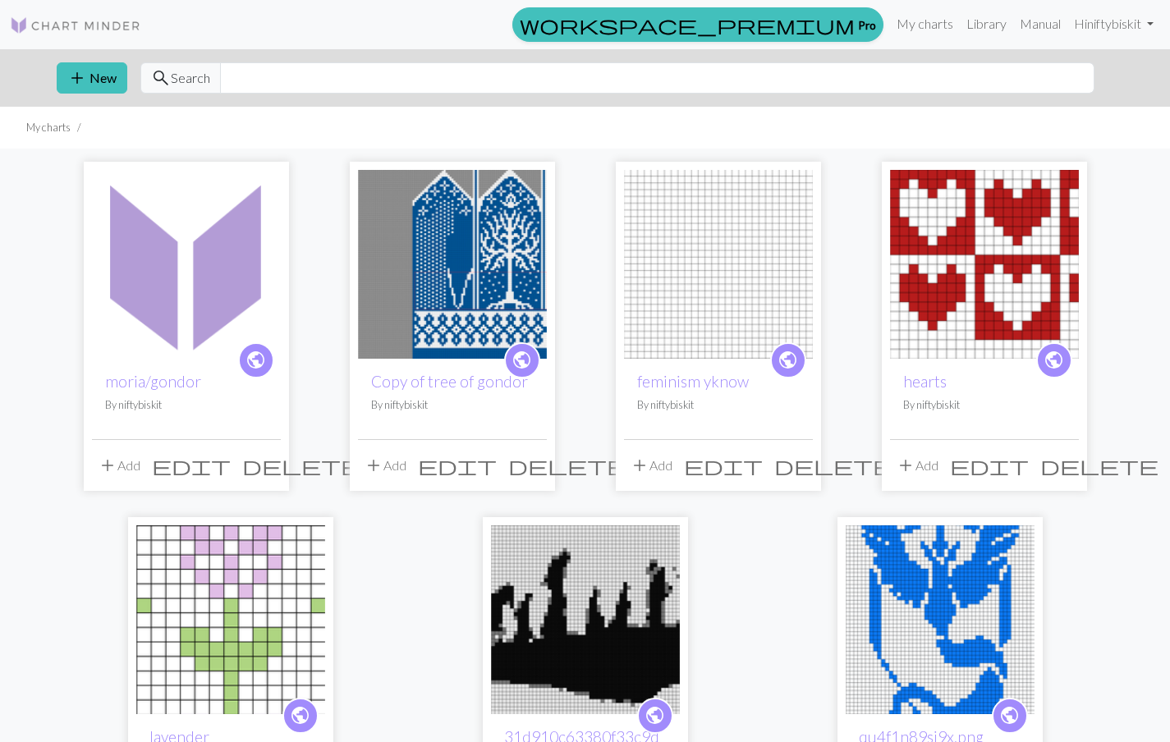
click at [75, 94] on div "add New search Search" at bounding box center [586, 77] width 1084 height 57
click at [84, 76] on span "add" at bounding box center [77, 77] width 20 height 23
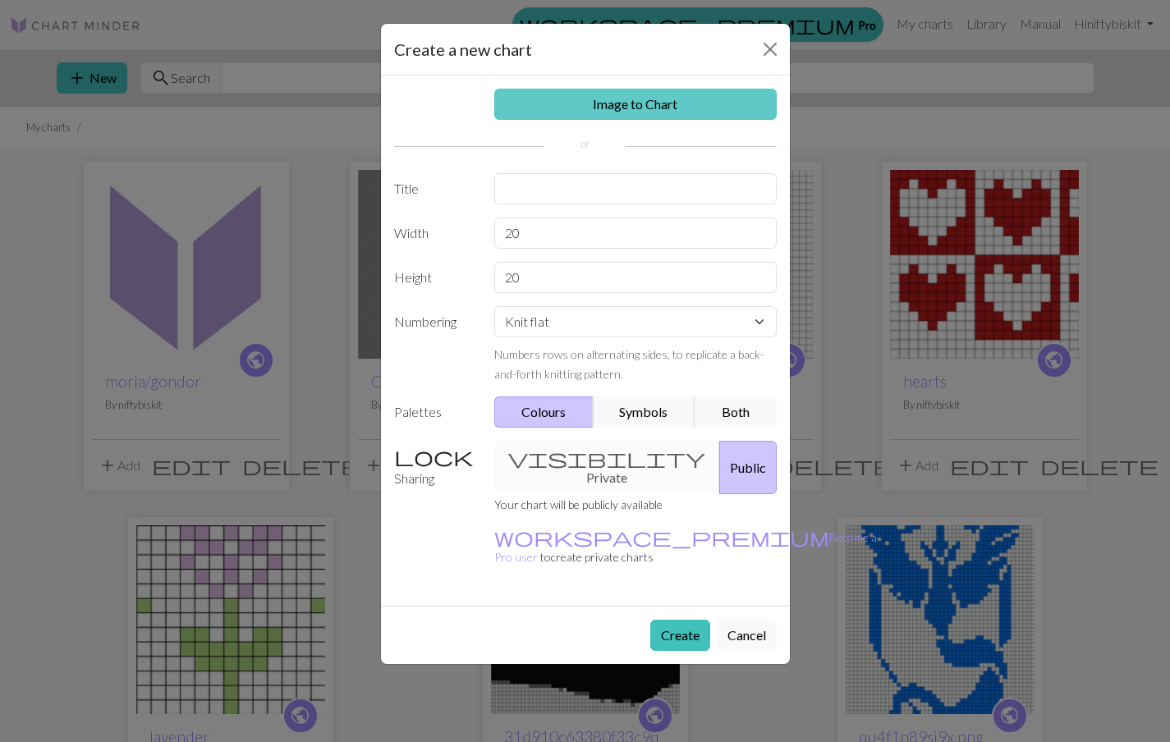
click at [570, 108] on link "Image to Chart" at bounding box center [635, 104] width 282 height 31
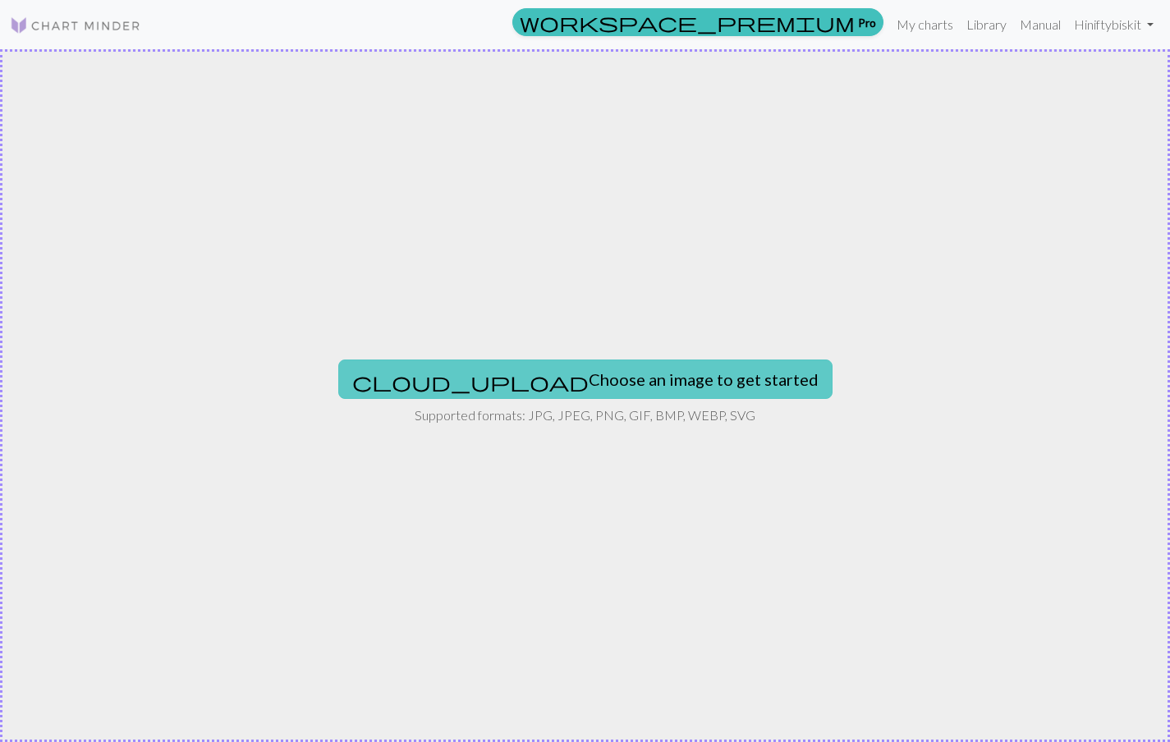
click at [532, 383] on button "cloud_upload Choose an image to get started" at bounding box center [585, 379] width 494 height 39
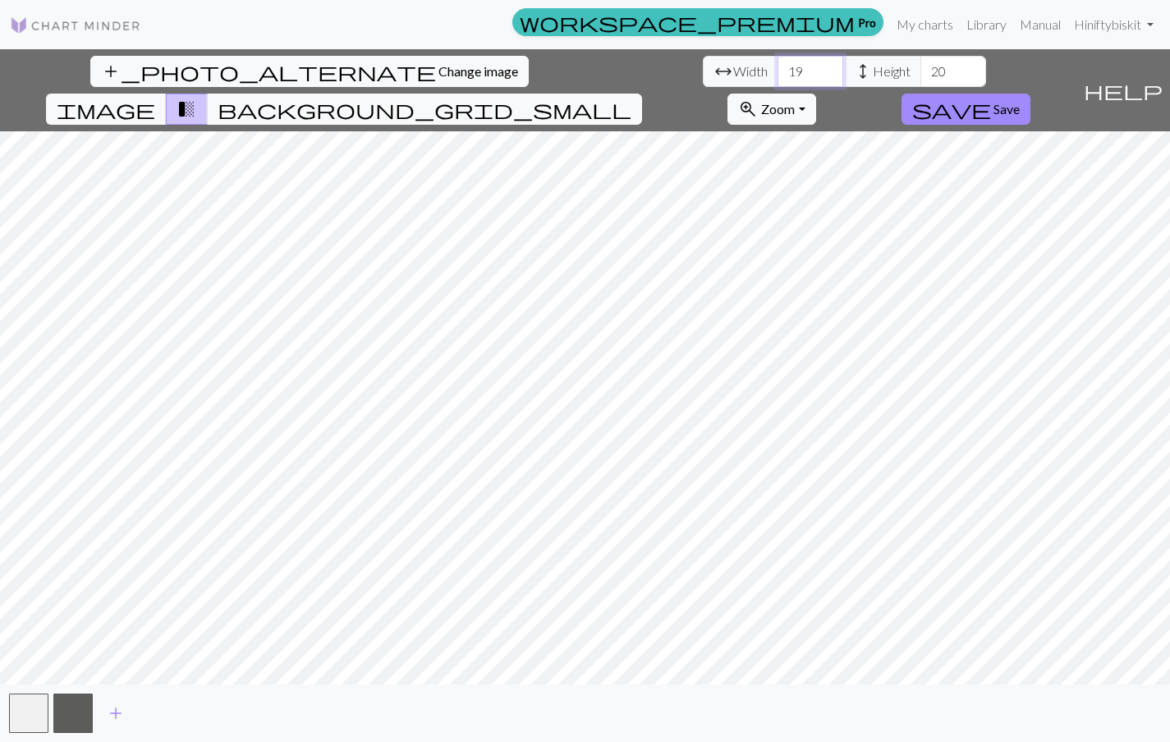
click at [777, 75] on input "19" at bounding box center [810, 71] width 66 height 31
type input "18"
click at [777, 74] on input "18" at bounding box center [810, 71] width 66 height 31
click at [920, 67] on input "21" at bounding box center [953, 71] width 66 height 31
type input "22"
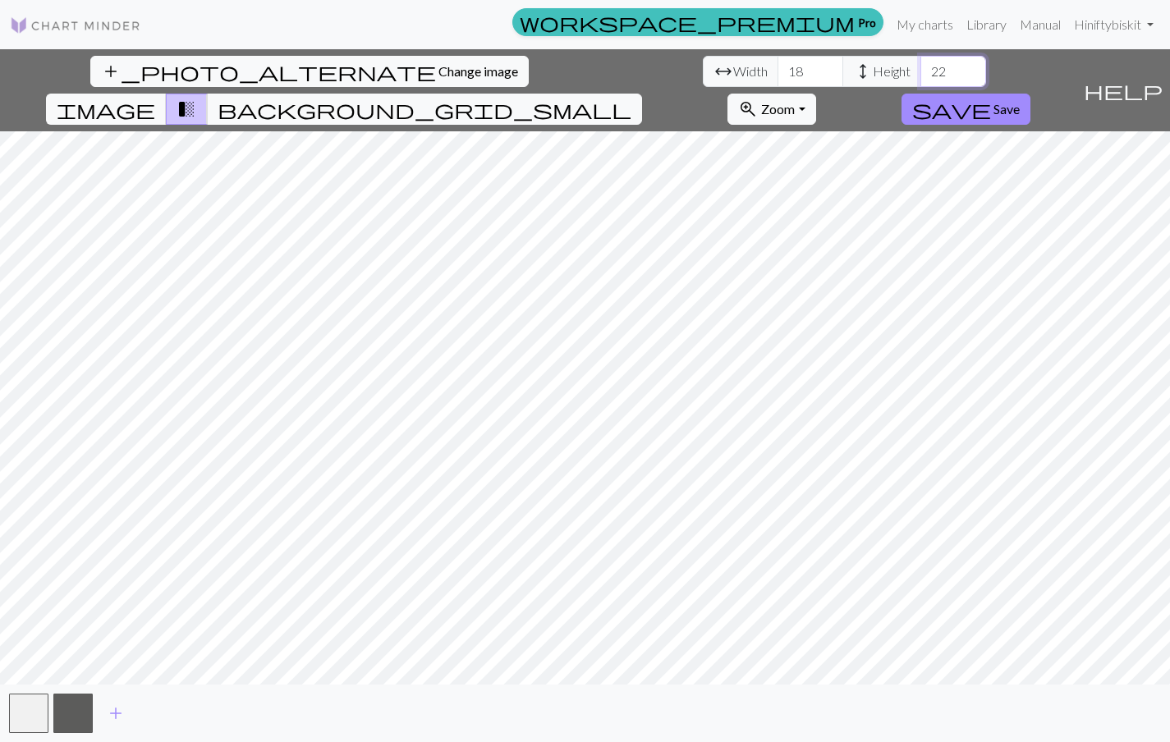
click at [920, 67] on input "22" at bounding box center [953, 71] width 66 height 31
click at [642, 94] on button "background_grid_small" at bounding box center [424, 109] width 435 height 31
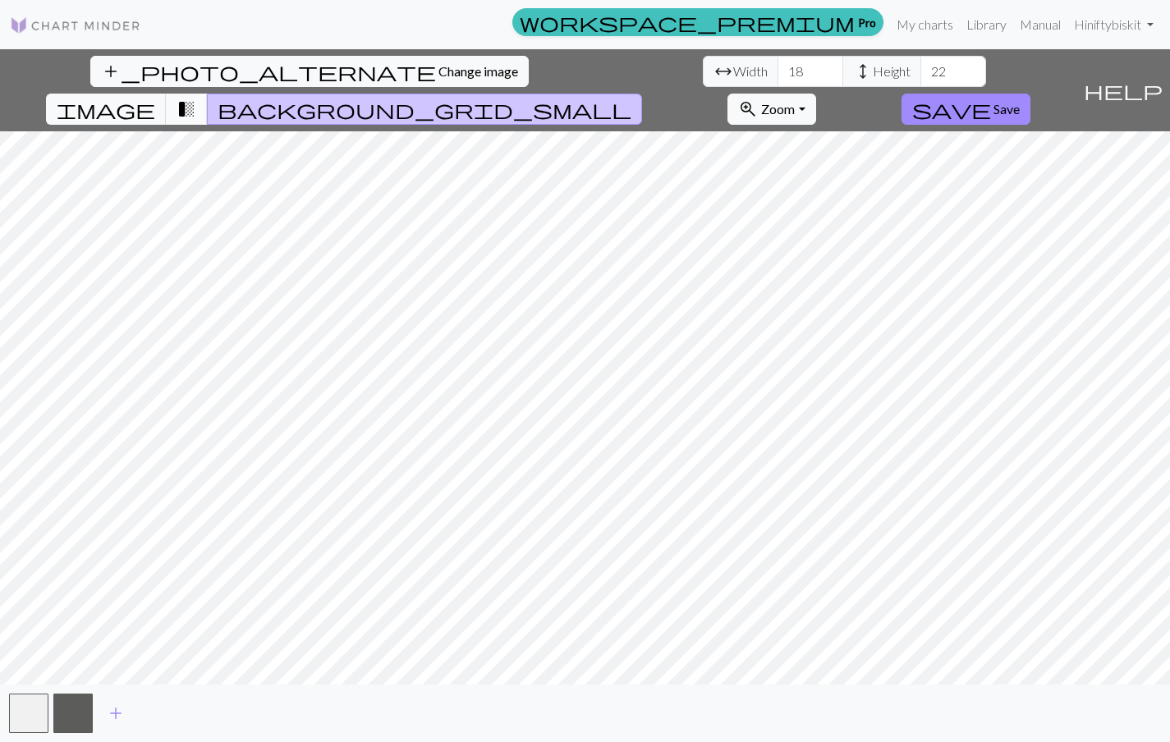
click at [208, 94] on button "transition_fade" at bounding box center [187, 109] width 42 height 31
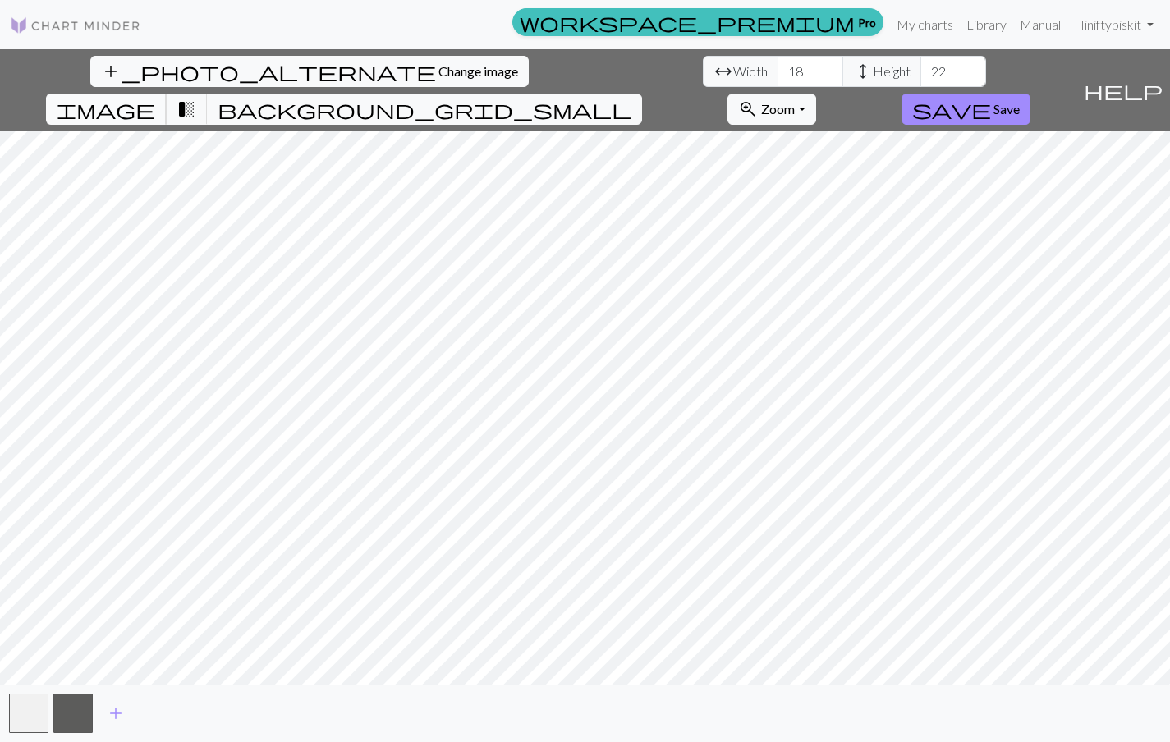
click at [155, 98] on span "image" at bounding box center [106, 109] width 99 height 23
click at [196, 98] on span "transition_fade" at bounding box center [187, 109] width 20 height 23
click at [63, 712] on button "button" at bounding box center [72, 713] width 39 height 39
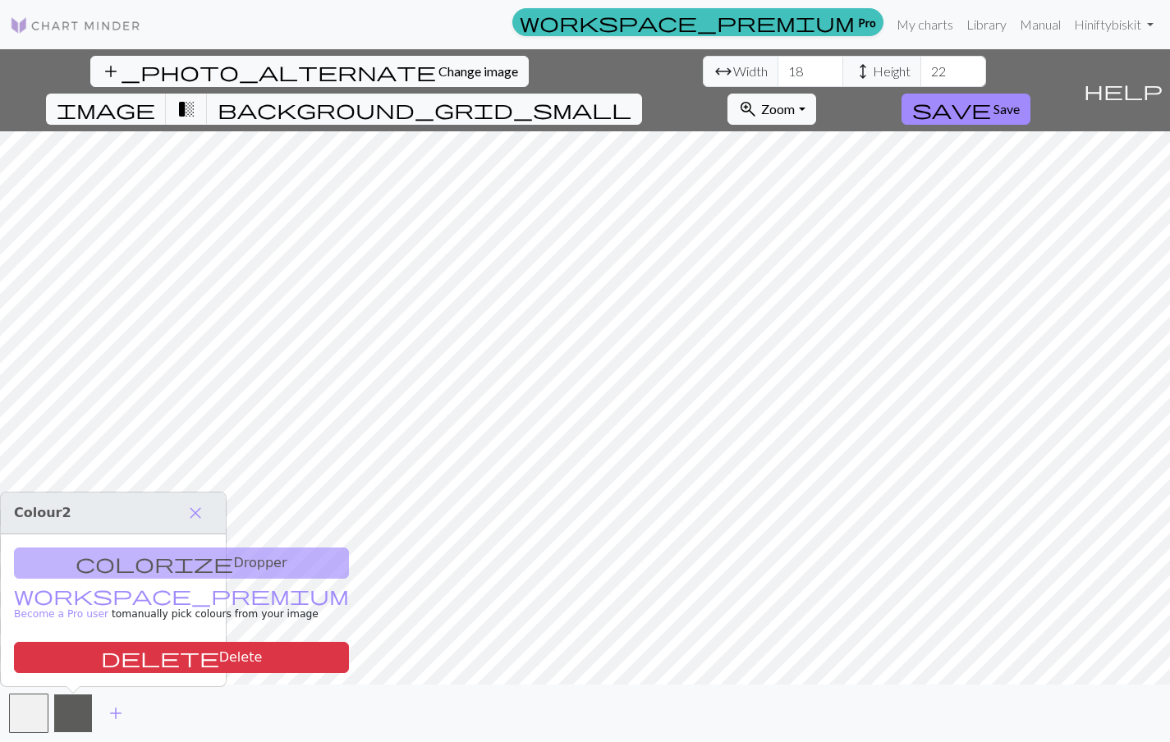
click at [63, 712] on button "button" at bounding box center [72, 713] width 39 height 39
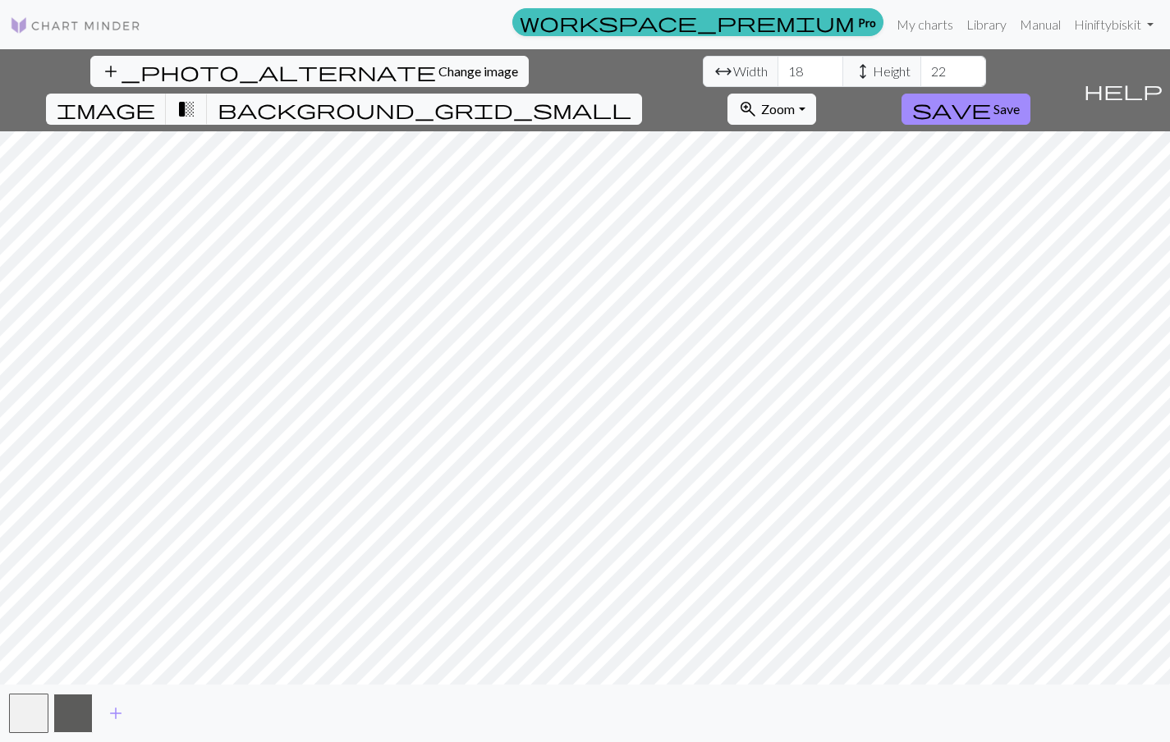
click at [63, 712] on button "button" at bounding box center [72, 713] width 39 height 39
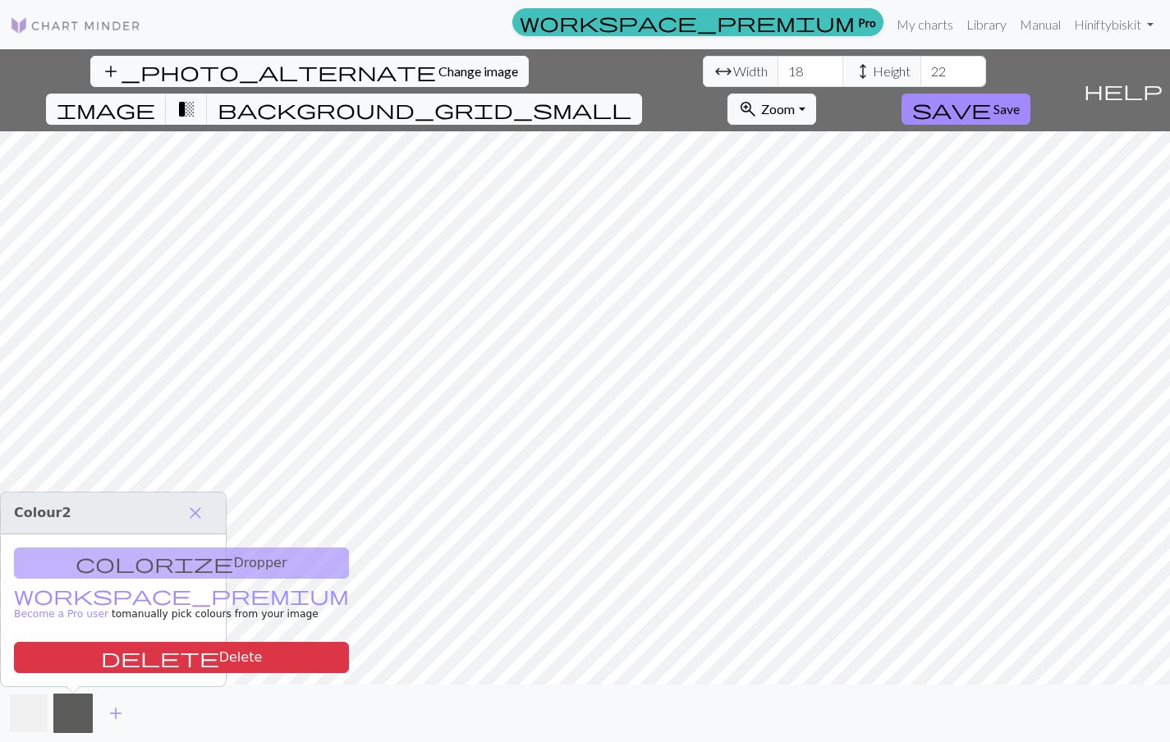
click at [20, 712] on button "button" at bounding box center [28, 713] width 39 height 39
click at [95, 711] on button "add" at bounding box center [115, 713] width 41 height 31
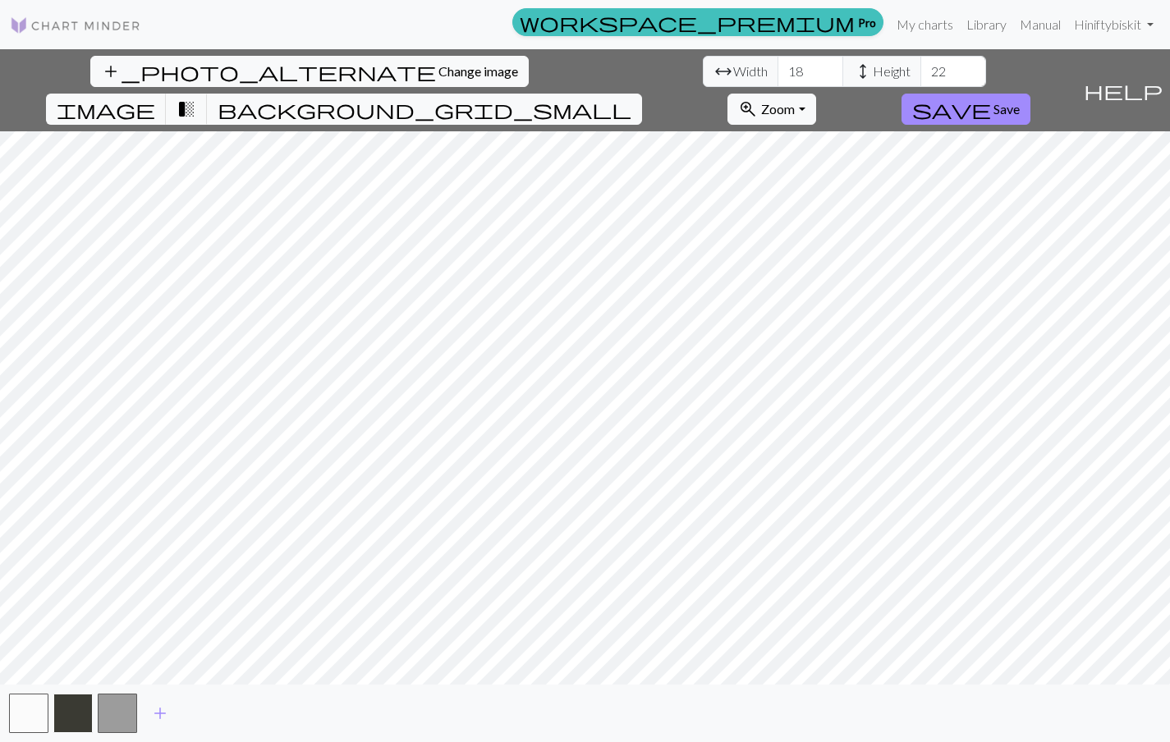
click at [71, 706] on button "button" at bounding box center [72, 713] width 39 height 39
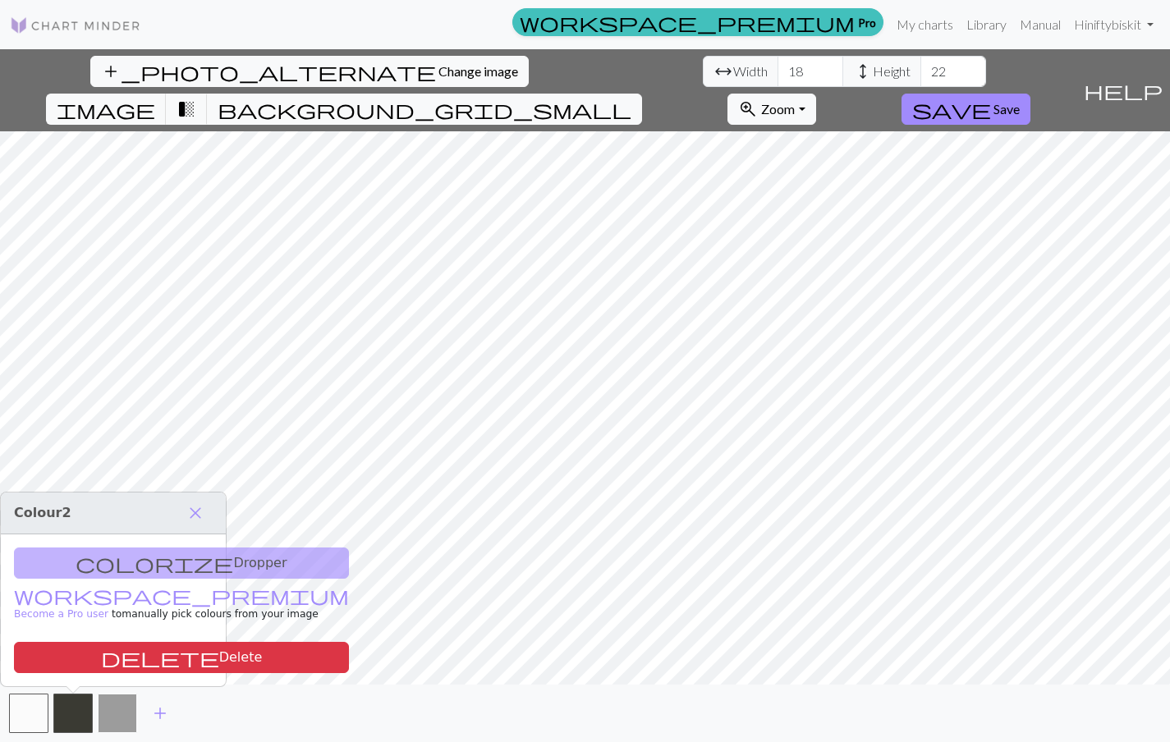
click at [121, 712] on button "button" at bounding box center [117, 713] width 39 height 39
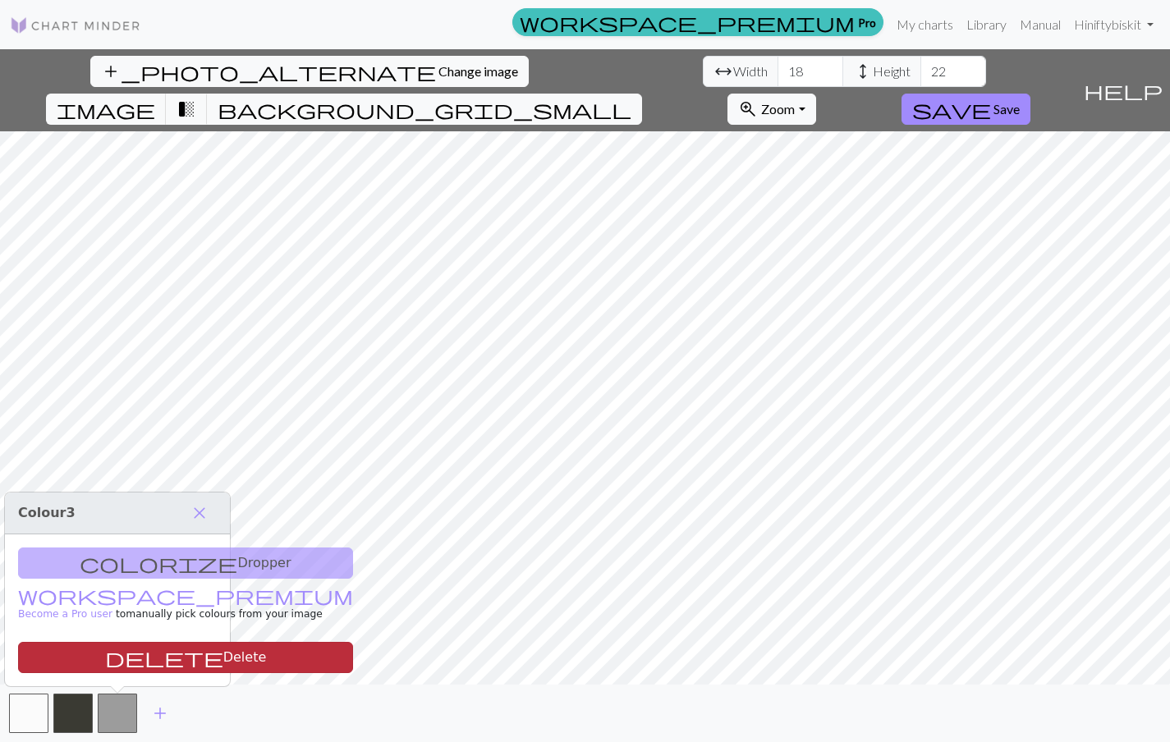
click at [151, 660] on button "delete Delete" at bounding box center [185, 657] width 335 height 31
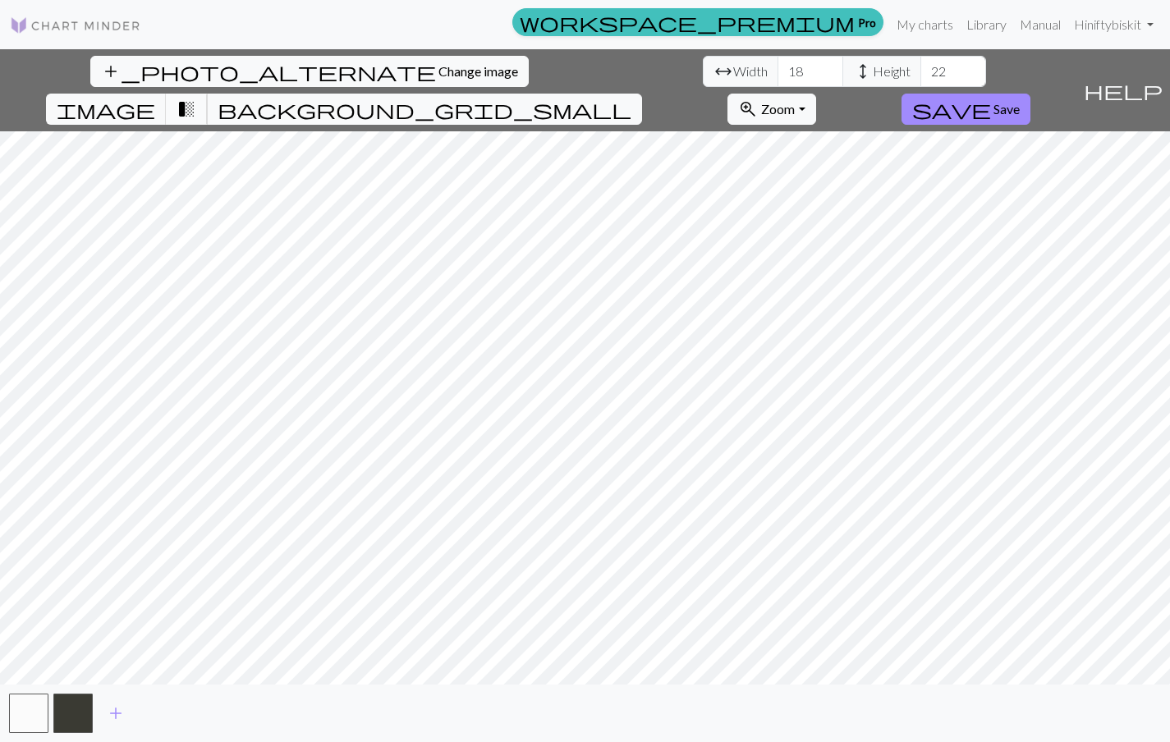
click at [196, 98] on span "transition_fade" at bounding box center [187, 109] width 20 height 23
click at [155, 98] on span "image" at bounding box center [106, 109] width 99 height 23
click at [196, 98] on span "transition_fade" at bounding box center [187, 109] width 20 height 23
click at [1020, 101] on span "Save" at bounding box center [1006, 109] width 26 height 16
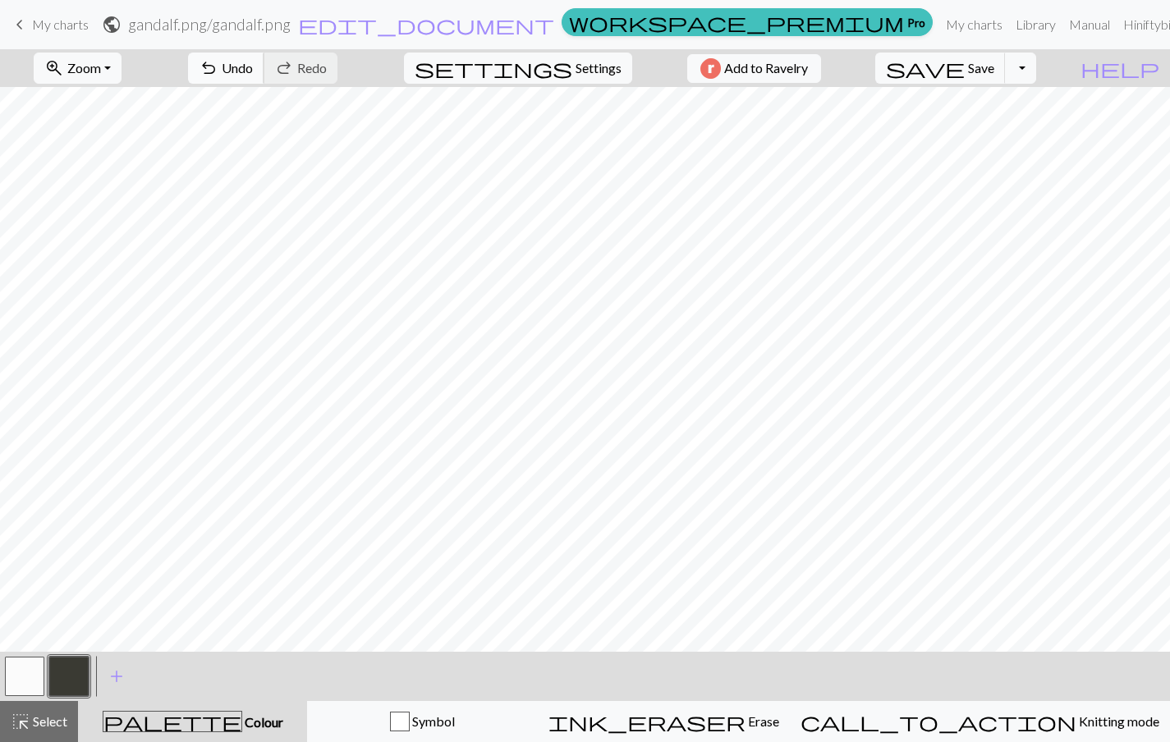
click at [264, 54] on button "undo Undo Undo" at bounding box center [226, 68] width 76 height 31
click at [27, 676] on button "button" at bounding box center [24, 676] width 39 height 39
click at [62, 678] on button "button" at bounding box center [68, 676] width 39 height 39
click at [17, 670] on button "button" at bounding box center [24, 676] width 39 height 39
click at [77, 665] on button "button" at bounding box center [68, 676] width 39 height 39
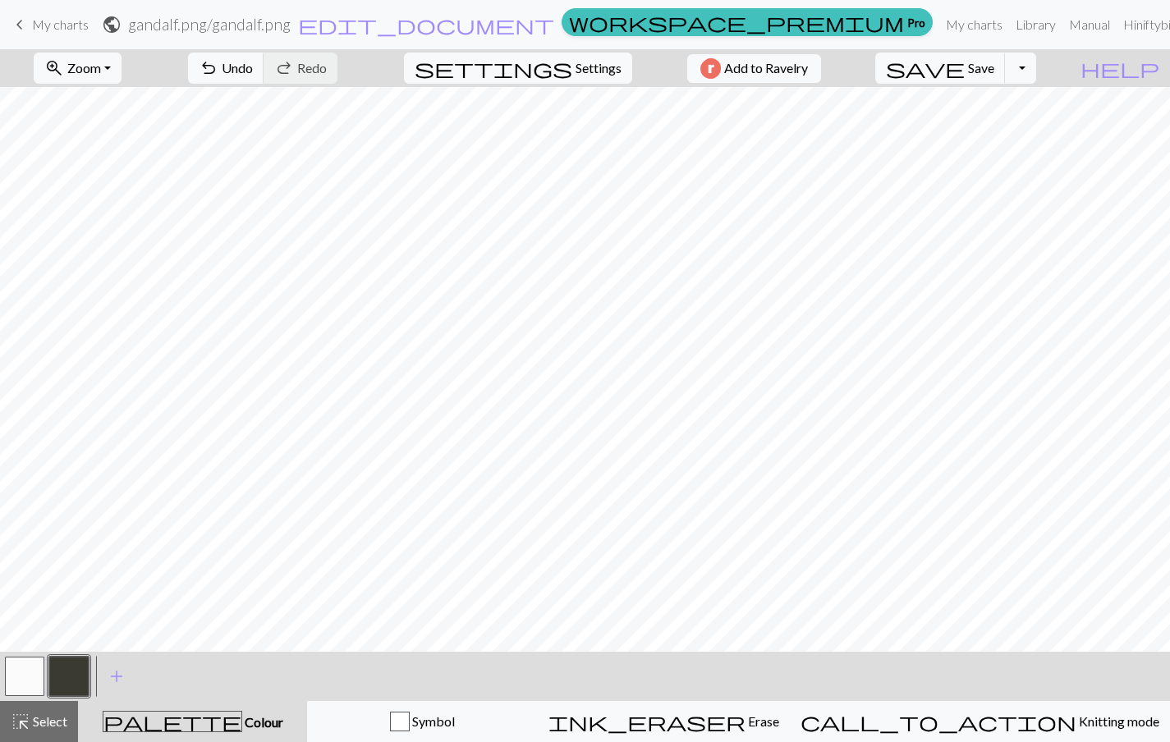
click at [25, 680] on button "button" at bounding box center [24, 676] width 39 height 39
click at [64, 678] on button "button" at bounding box center [68, 676] width 39 height 39
click at [23, 681] on button "button" at bounding box center [24, 676] width 39 height 39
click at [69, 665] on button "button" at bounding box center [68, 676] width 39 height 39
click at [27, 680] on button "button" at bounding box center [24, 676] width 39 height 39
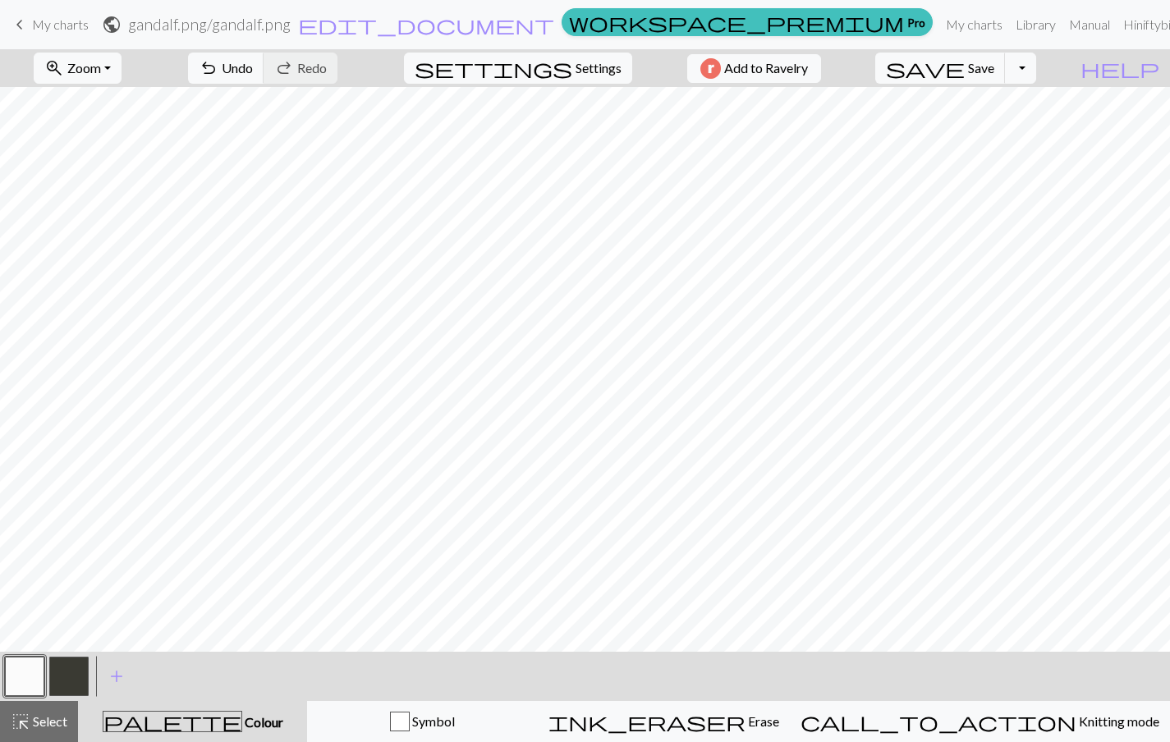
click at [69, 675] on button "button" at bounding box center [68, 676] width 39 height 39
click at [21, 677] on button "button" at bounding box center [24, 676] width 39 height 39
click at [66, 675] on button "button" at bounding box center [68, 676] width 39 height 39
click at [17, 685] on button "button" at bounding box center [24, 676] width 39 height 39
click at [83, 671] on button "button" at bounding box center [68, 676] width 39 height 39
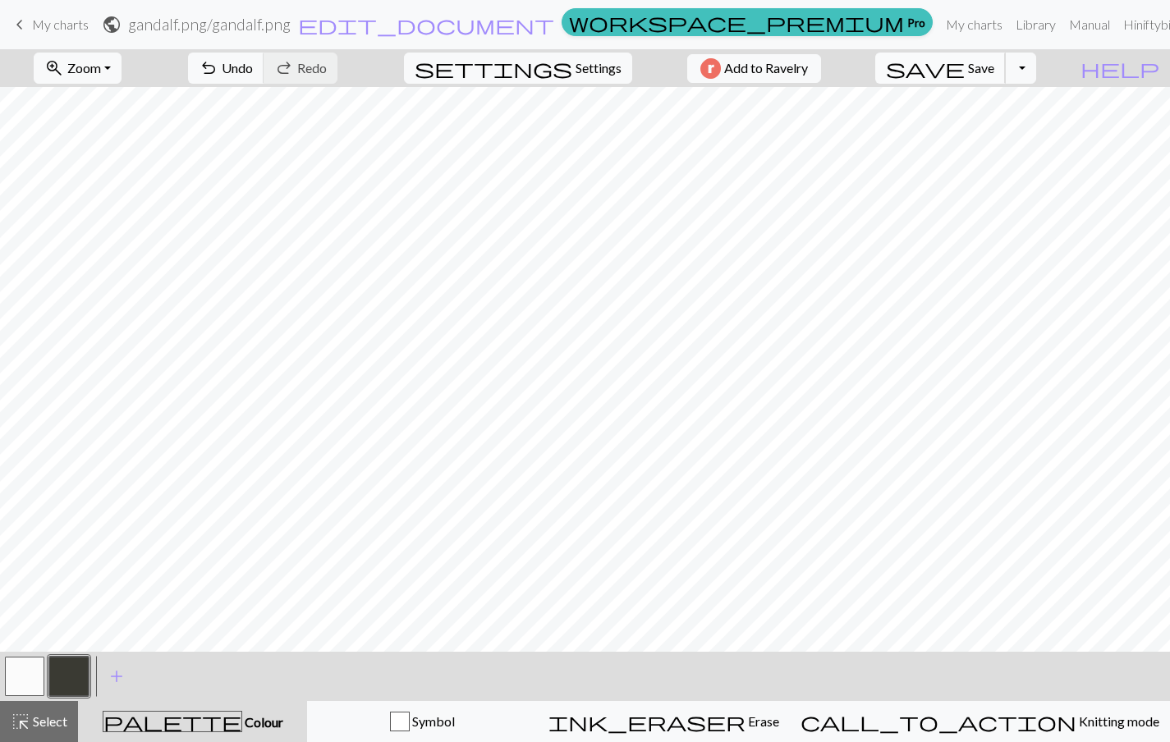
click at [965, 62] on span "save" at bounding box center [925, 68] width 79 height 23
click at [939, 20] on link "My charts" at bounding box center [974, 24] width 70 height 33
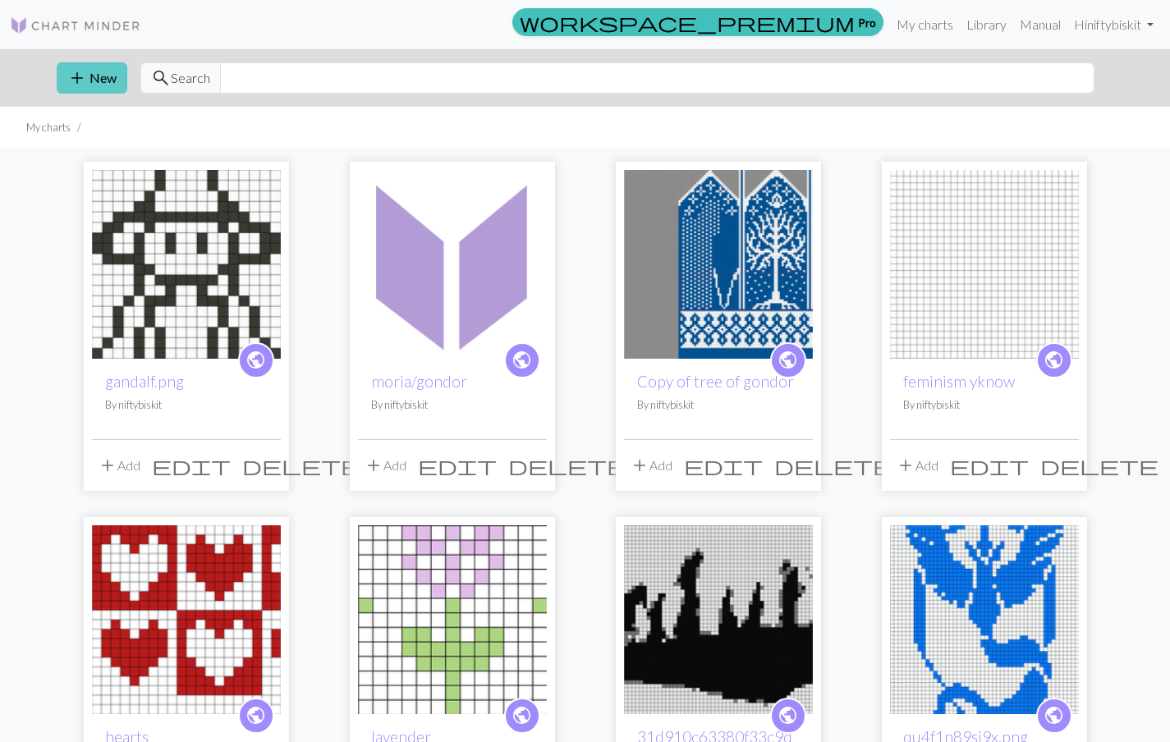
click at [94, 75] on button "add New" at bounding box center [92, 77] width 71 height 31
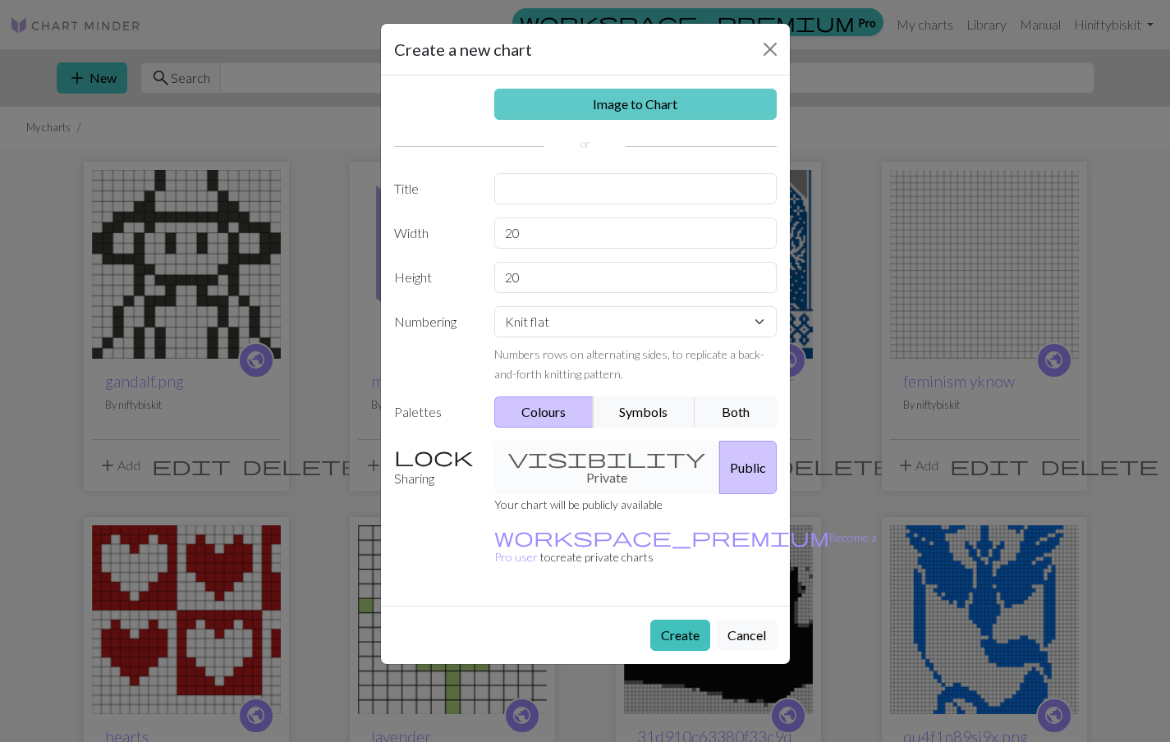
click at [536, 105] on link "Image to Chart" at bounding box center [635, 104] width 282 height 31
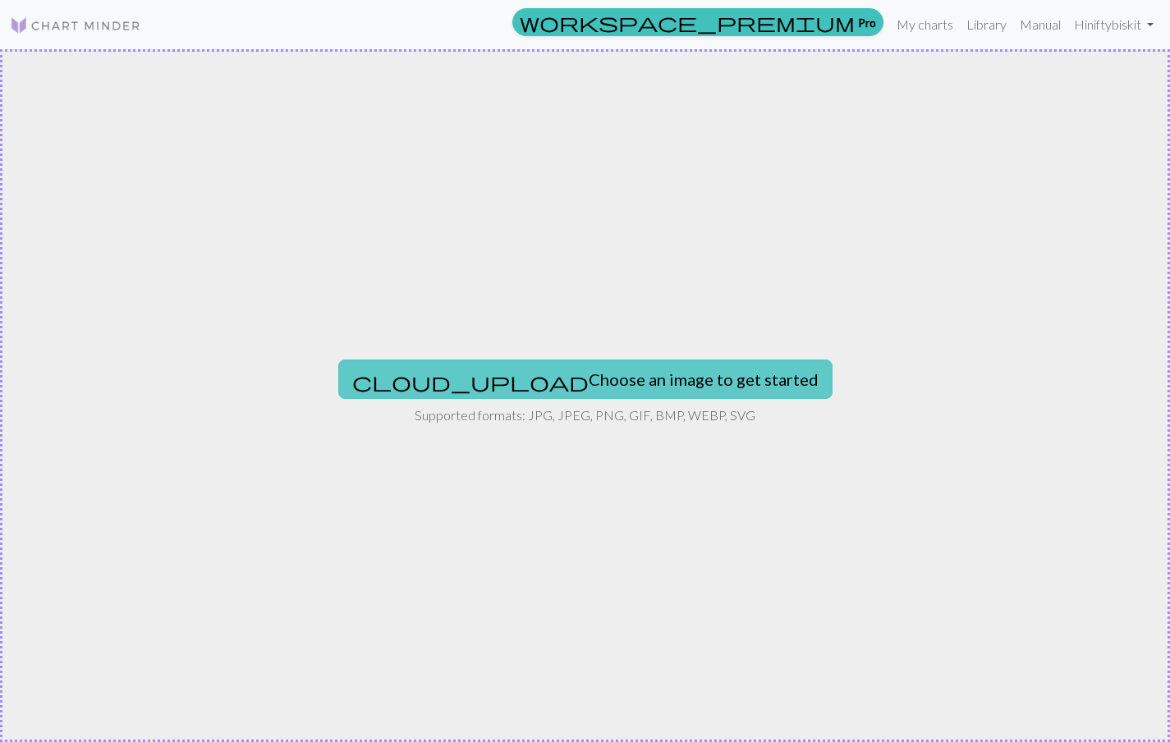
click at [511, 369] on button "cloud_upload Choose an image to get started" at bounding box center [585, 379] width 494 height 39
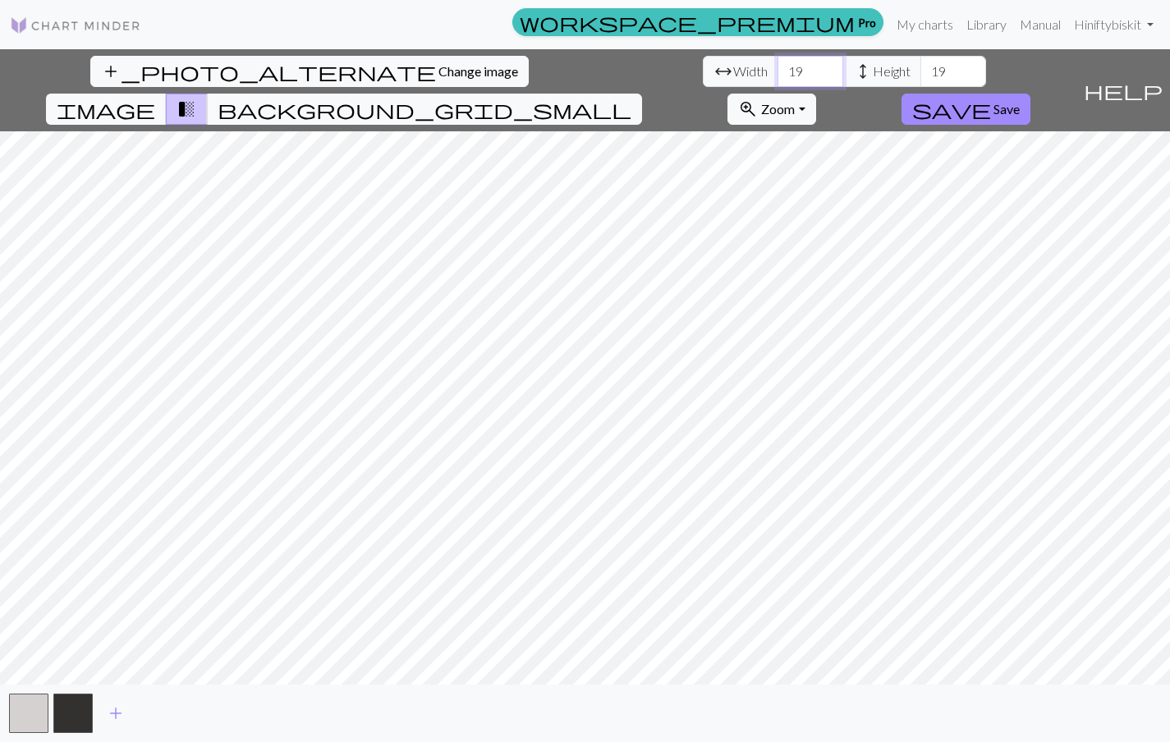
click at [777, 73] on input "19" at bounding box center [810, 71] width 66 height 31
type input "18"
click at [777, 73] on input "18" at bounding box center [810, 71] width 66 height 31
click at [920, 66] on input "20" at bounding box center [953, 71] width 66 height 31
click at [920, 66] on input "21" at bounding box center [953, 71] width 66 height 31
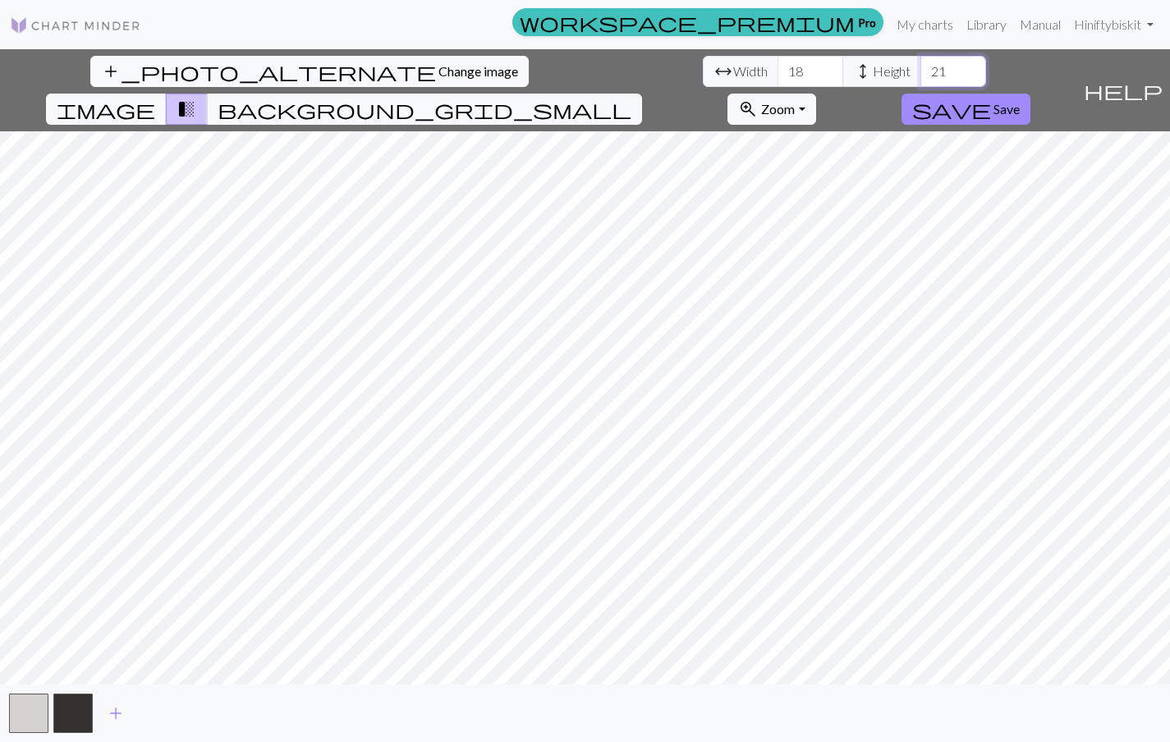
type input "22"
click at [920, 66] on input "22" at bounding box center [953, 71] width 66 height 31
click at [122, 62] on button "add_photo_alternate Change image" at bounding box center [309, 71] width 438 height 31
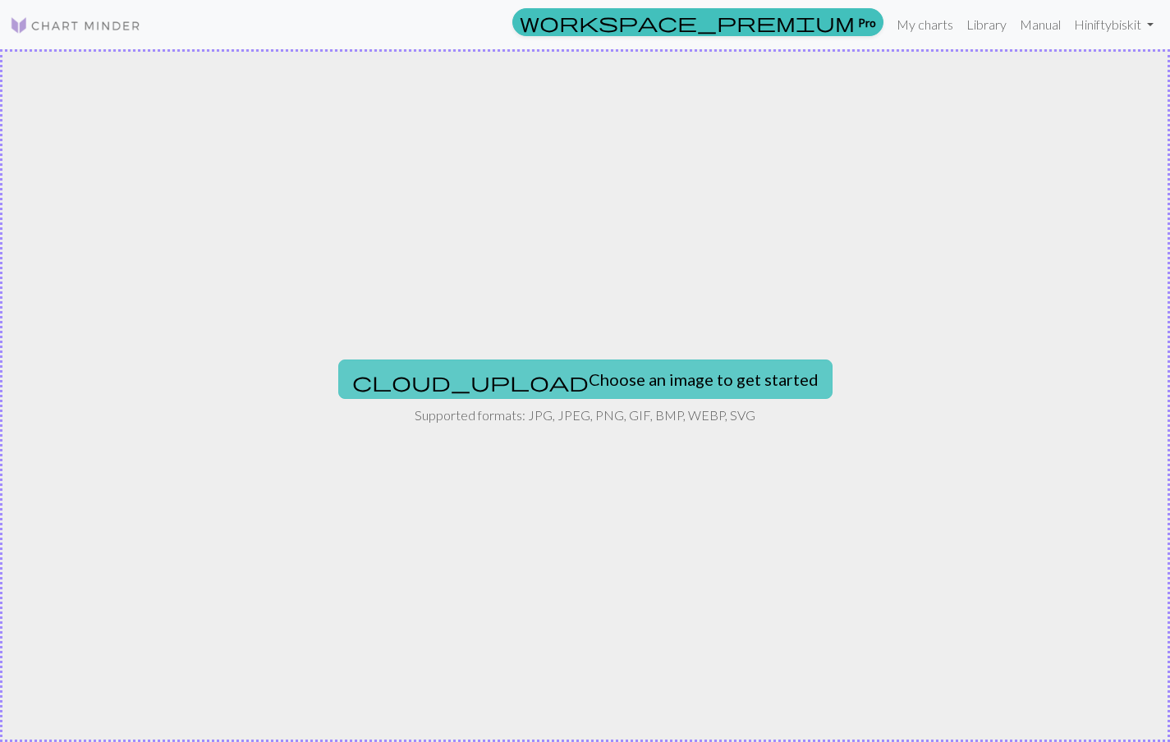
click at [617, 375] on button "cloud_upload Choose an image to get started" at bounding box center [585, 379] width 494 height 39
click at [571, 361] on button "cloud_upload Choose an image to get started" at bounding box center [585, 379] width 494 height 39
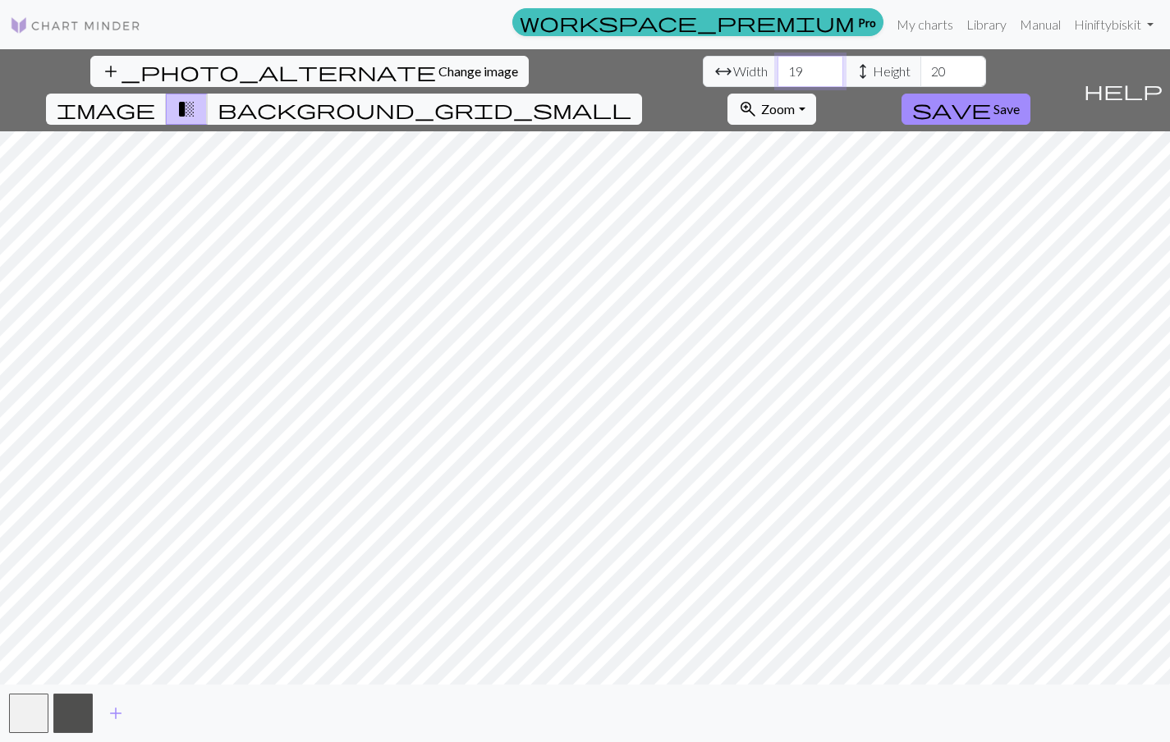
type input "18"
click at [777, 76] on input "18" at bounding box center [810, 71] width 66 height 31
click at [920, 66] on input "21" at bounding box center [953, 71] width 66 height 31
type input "22"
click at [920, 66] on input "22" at bounding box center [953, 71] width 66 height 31
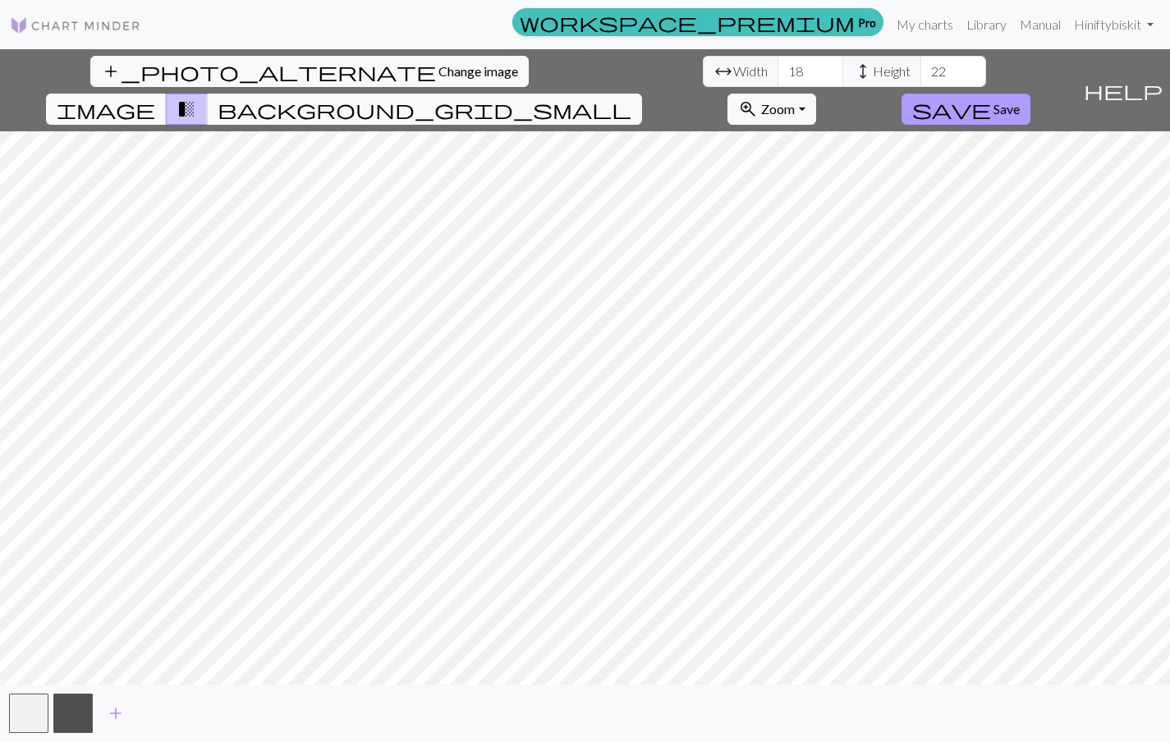
click at [1030, 94] on button "save Save" at bounding box center [965, 109] width 129 height 31
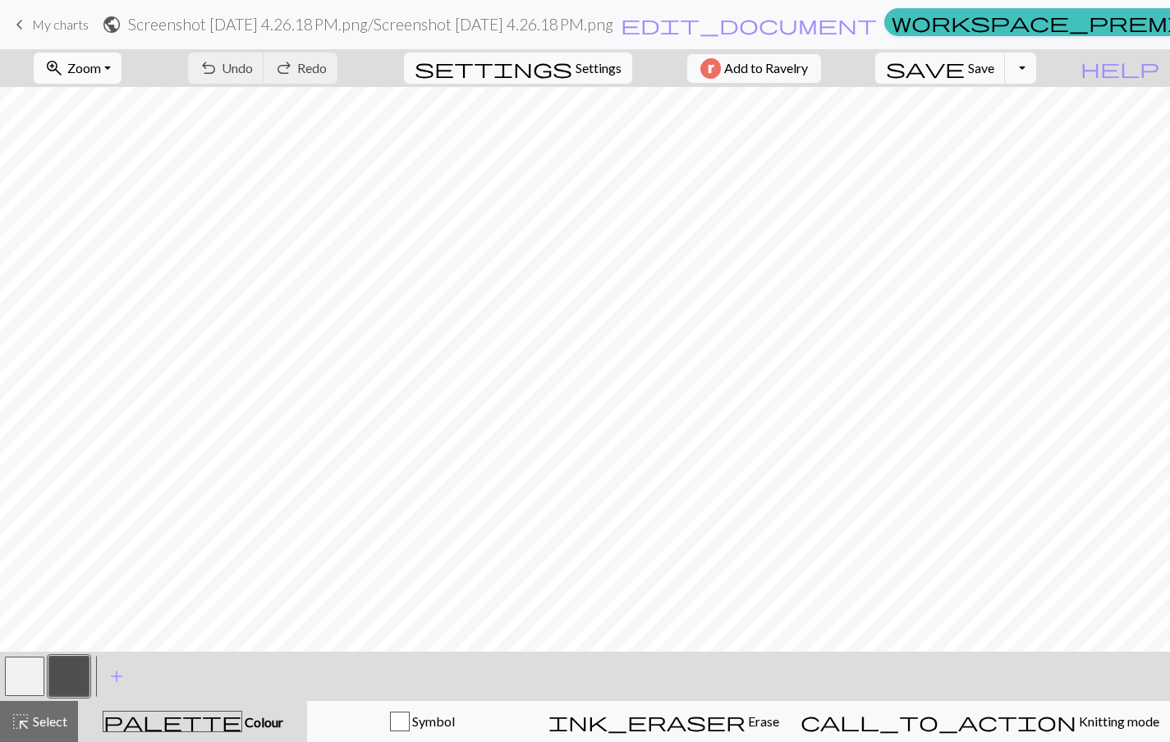
click at [122, 72] on button "zoom_in Zoom Zoom" at bounding box center [78, 68] width 88 height 31
click at [128, 108] on button "Fit all" at bounding box center [99, 104] width 130 height 26
click at [38, 681] on button "button" at bounding box center [24, 676] width 39 height 39
click at [71, 678] on button "button" at bounding box center [68, 676] width 39 height 39
click at [37, 681] on button "button" at bounding box center [24, 676] width 39 height 39
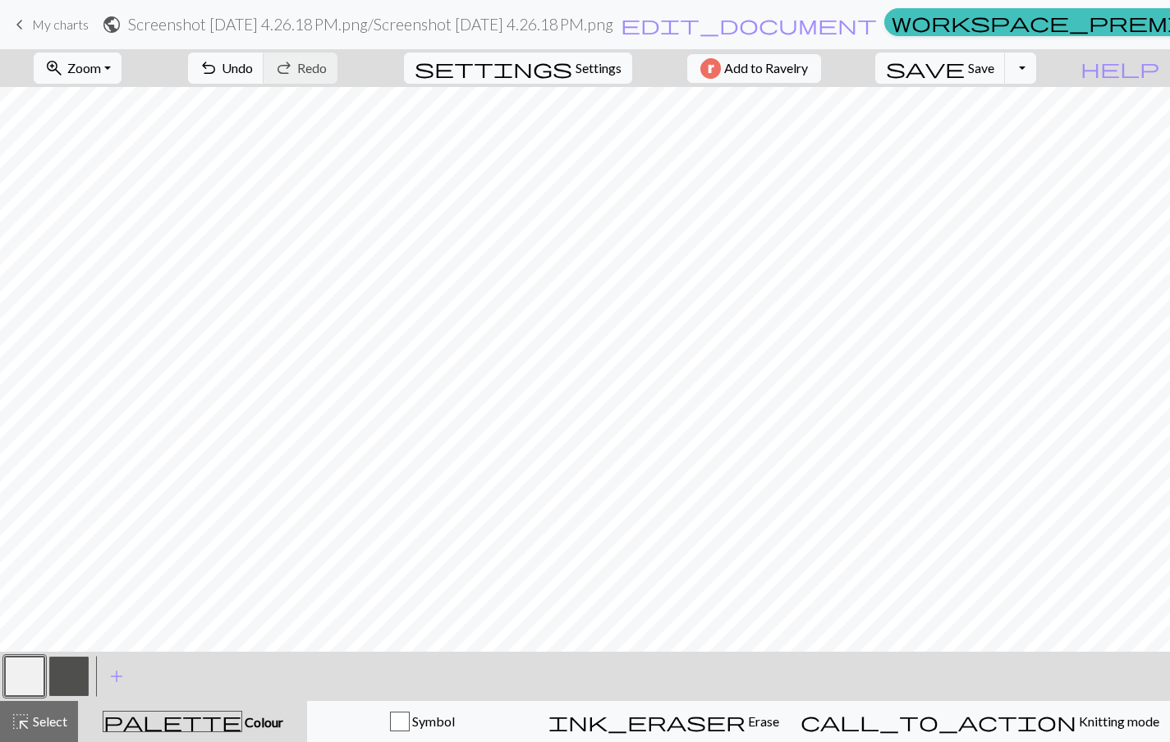
click at [77, 676] on button "button" at bounding box center [68, 676] width 39 height 39
click at [20, 673] on button "button" at bounding box center [24, 676] width 39 height 39
click at [74, 671] on button "button" at bounding box center [68, 676] width 39 height 39
click at [25, 676] on button "button" at bounding box center [24, 676] width 39 height 39
click at [76, 673] on button "button" at bounding box center [68, 676] width 39 height 39
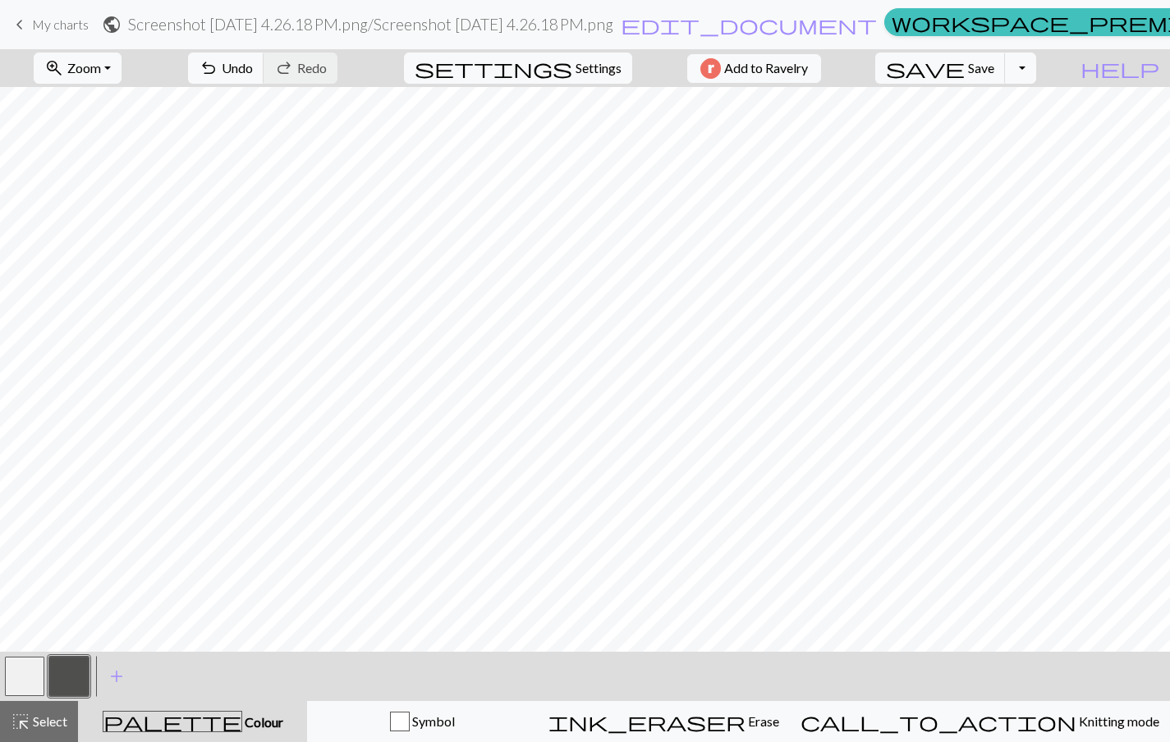
click at [24, 672] on button "button" at bounding box center [24, 676] width 39 height 39
